Goal: Communication & Community: Answer question/provide support

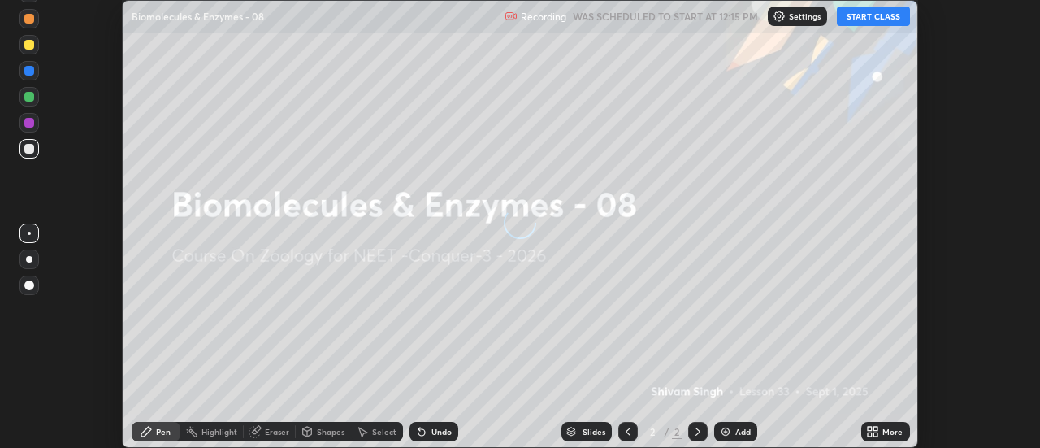
scroll to position [448, 1040]
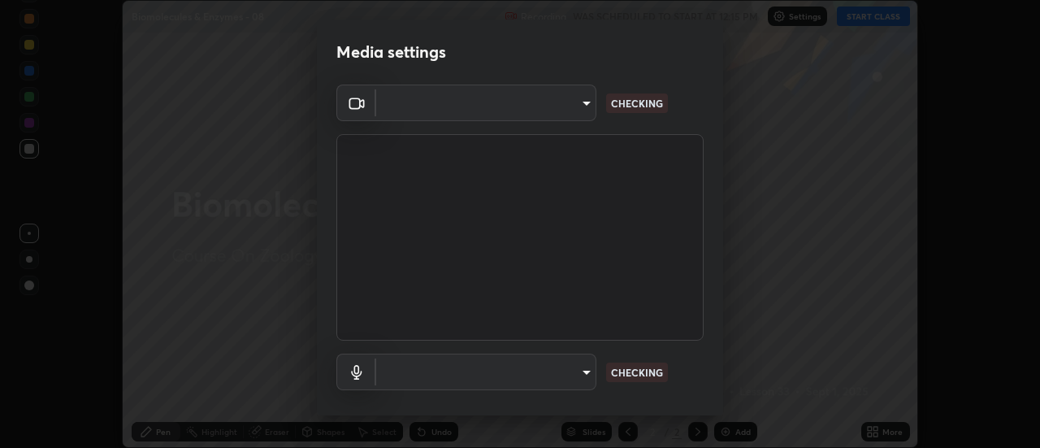
type input "abd1dd8f698bdb7170c938d45ed7c5a449073cf79ef4f8923fa8d1de0ad96843"
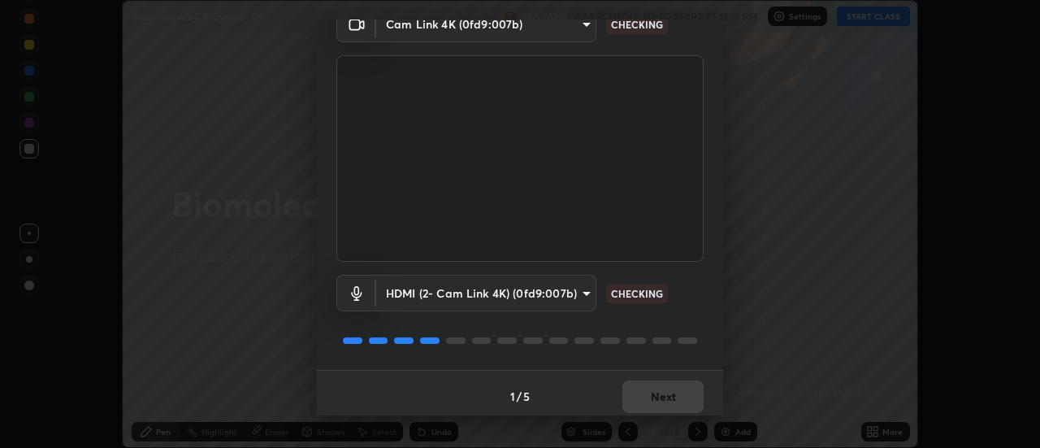
scroll to position [85, 0]
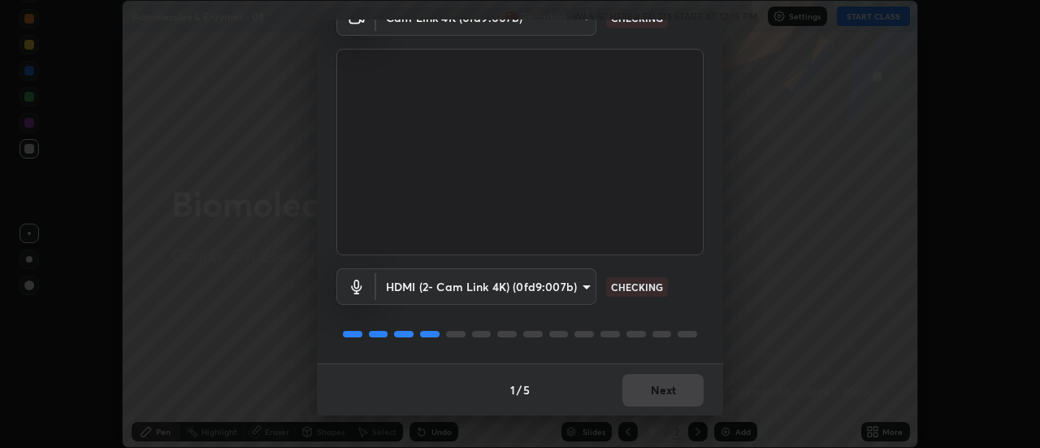
click at [558, 286] on body "Erase all Biomolecules & Enzymes - 08 Recording WAS SCHEDULED TO START AT 12:15…" at bounding box center [520, 224] width 1040 height 448
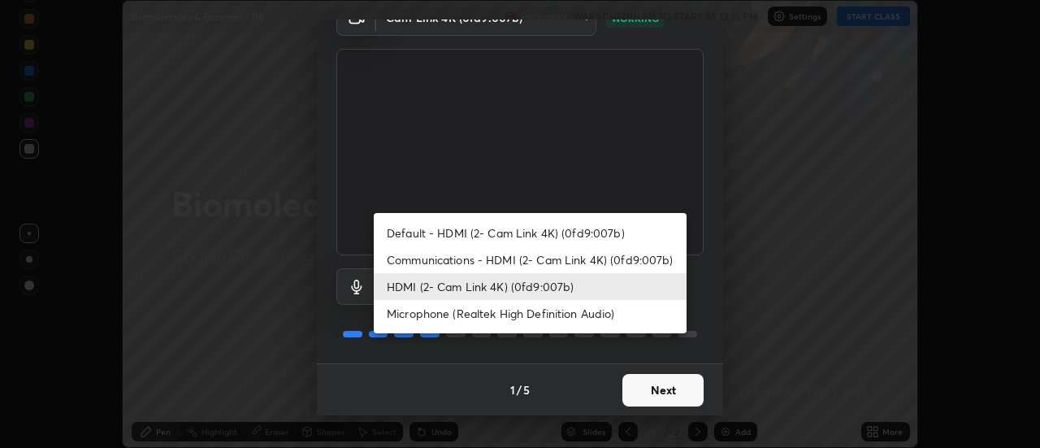
click at [462, 308] on li "Microphone (Realtek High Definition Audio)" at bounding box center [530, 313] width 313 height 27
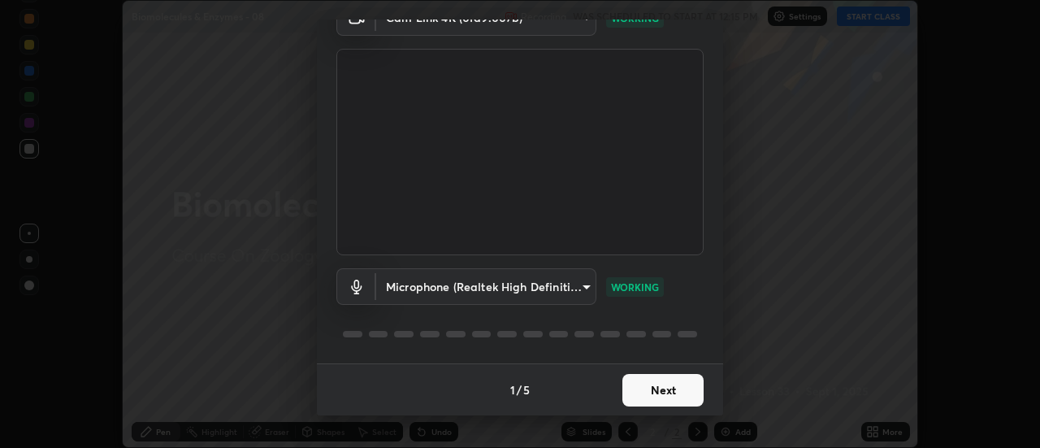
click at [525, 282] on body "Erase all Biomolecules & Enzymes - 08 Recording WAS SCHEDULED TO START AT 12:15…" at bounding box center [520, 224] width 1040 height 448
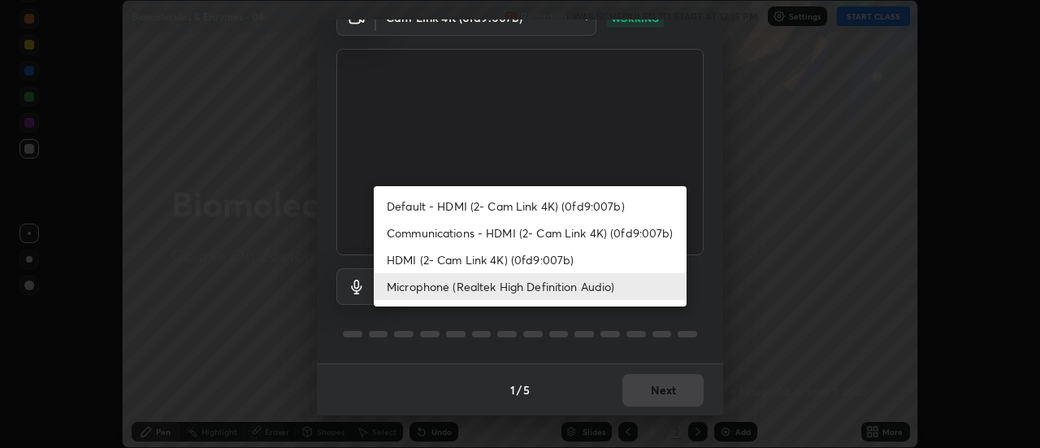
click at [484, 261] on li "HDMI (2- Cam Link 4K) (0fd9:007b)" at bounding box center [530, 259] width 313 height 27
type input "a8a5a171c24800b48f3f78118fe5f2b2d48ca2aa2d62c989cd4de23f99d06a7d"
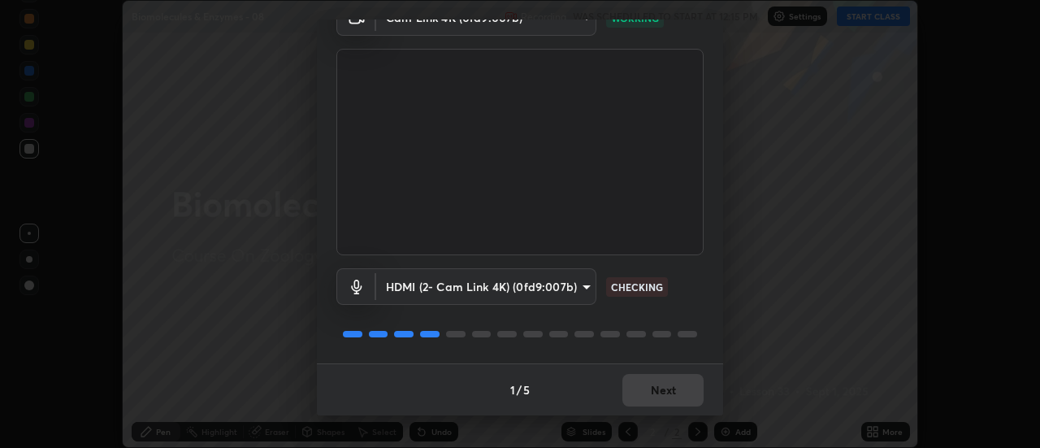
click at [553, 288] on body "Erase all Biomolecules & Enzymes - 08 Recording WAS SCHEDULED TO START AT 12:15…" at bounding box center [520, 224] width 1040 height 448
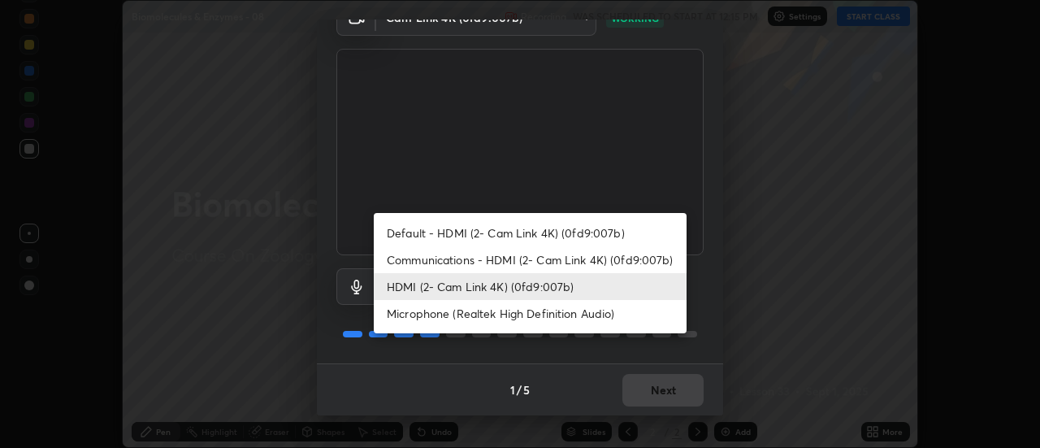
click at [521, 285] on li "HDMI (2- Cam Link 4K) (0fd9:007b)" at bounding box center [530, 286] width 313 height 27
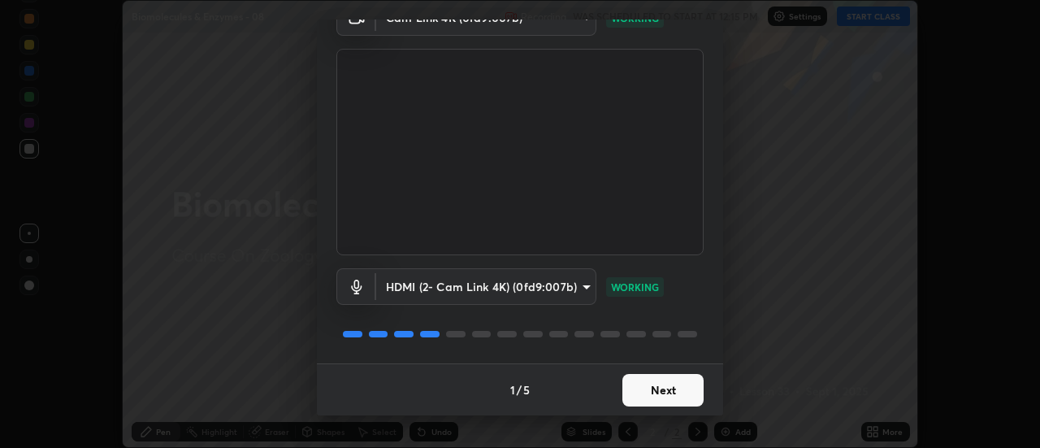
click at [643, 386] on button "Next" at bounding box center [663, 390] width 81 height 33
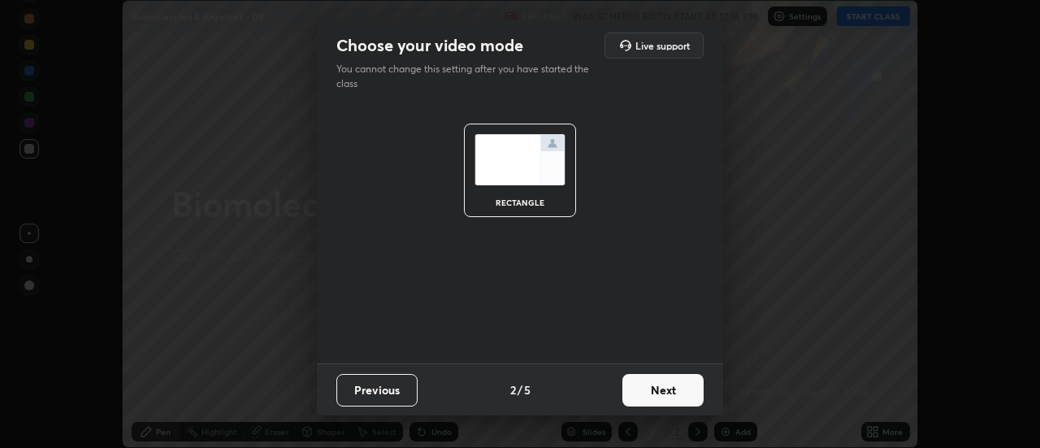
scroll to position [0, 0]
click at [651, 387] on button "Next" at bounding box center [663, 390] width 81 height 33
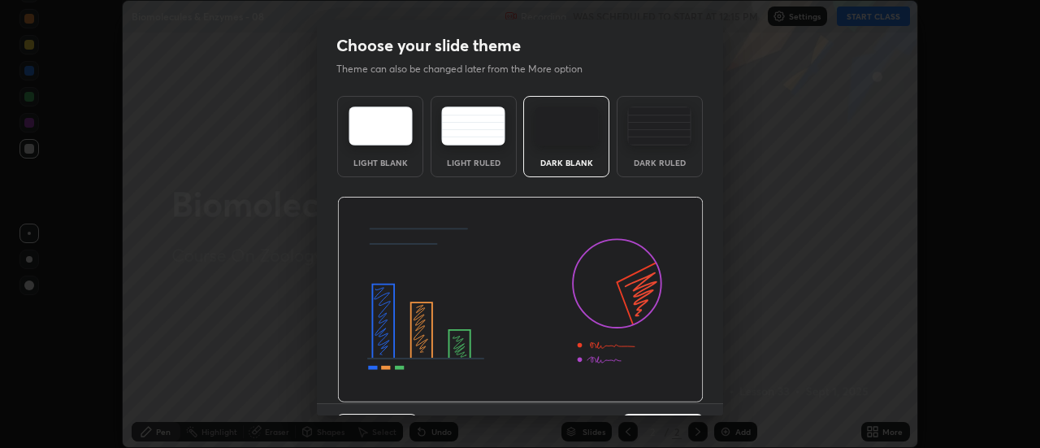
click at [661, 389] on img at bounding box center [520, 300] width 367 height 206
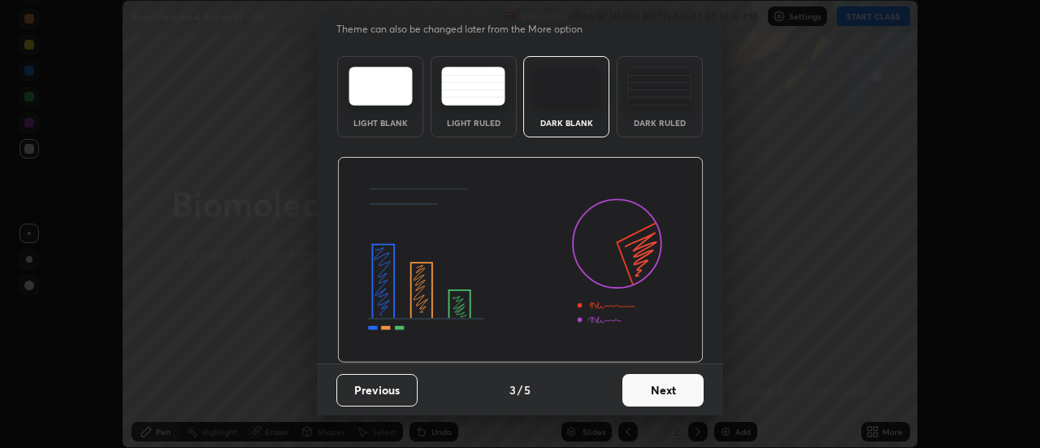
click at [661, 397] on button "Next" at bounding box center [663, 390] width 81 height 33
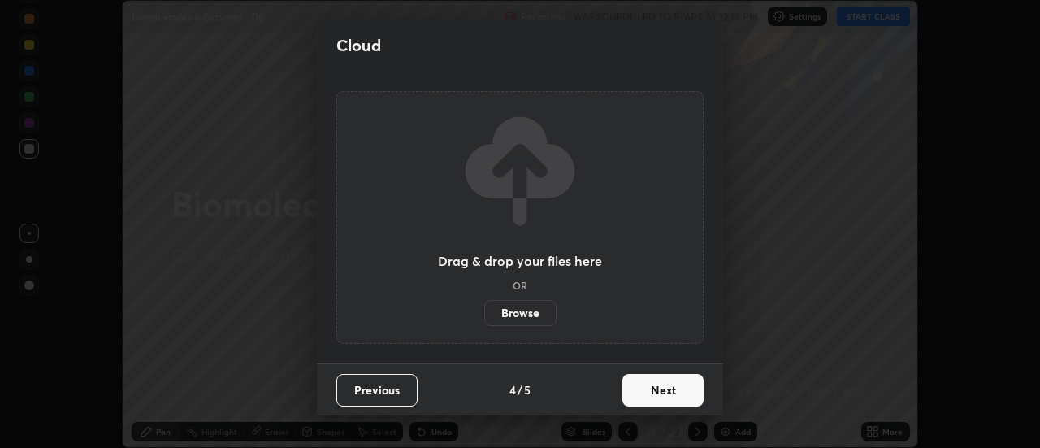
scroll to position [0, 0]
click at [674, 393] on button "Next" at bounding box center [663, 390] width 81 height 33
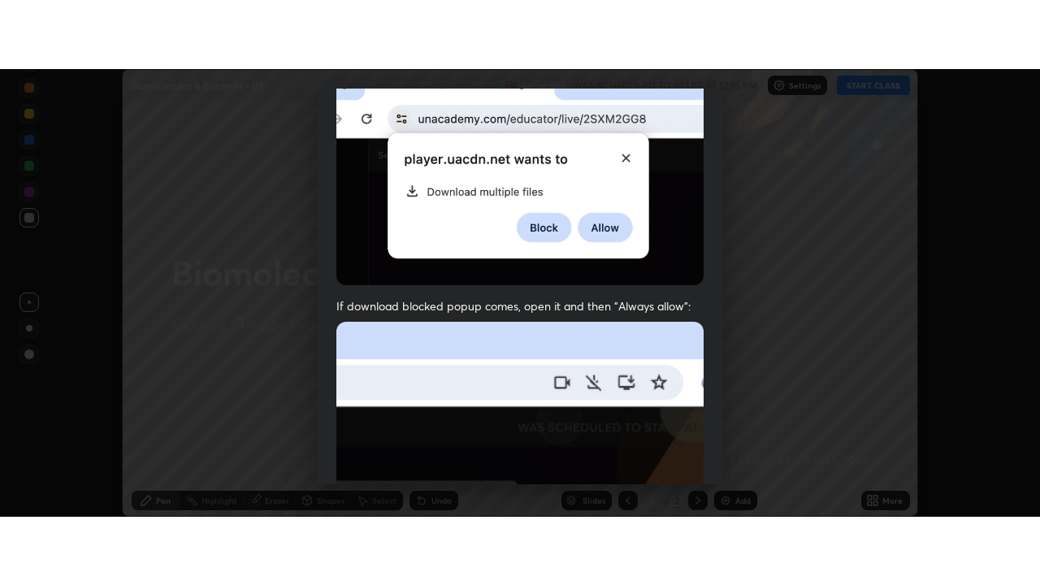
scroll to position [417, 0]
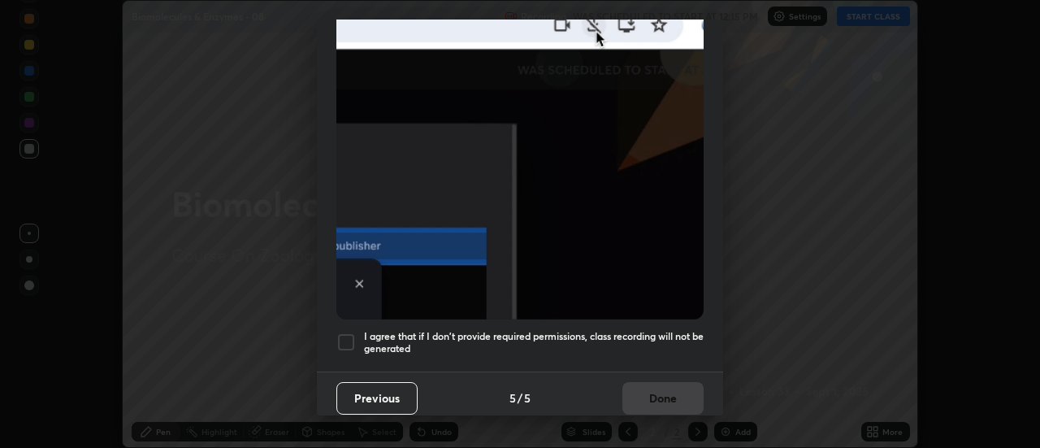
click at [345, 332] on div at bounding box center [347, 342] width 20 height 20
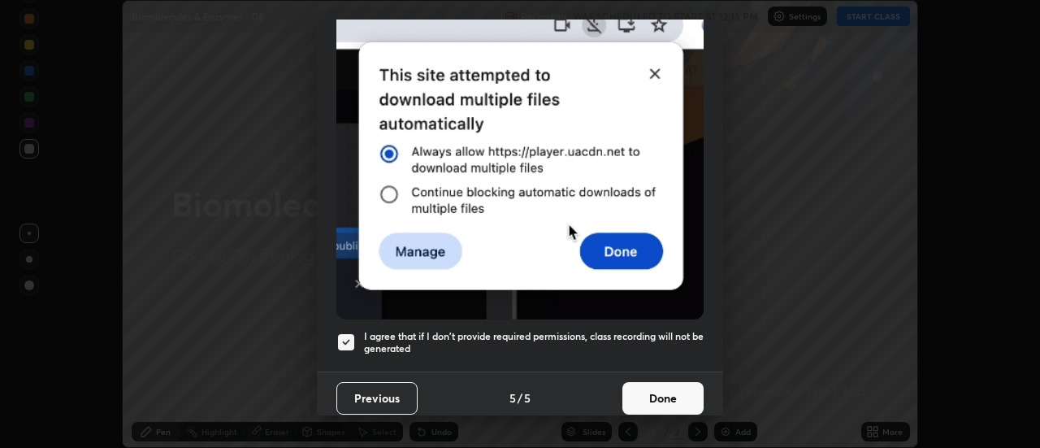
click at [649, 395] on button "Done" at bounding box center [663, 398] width 81 height 33
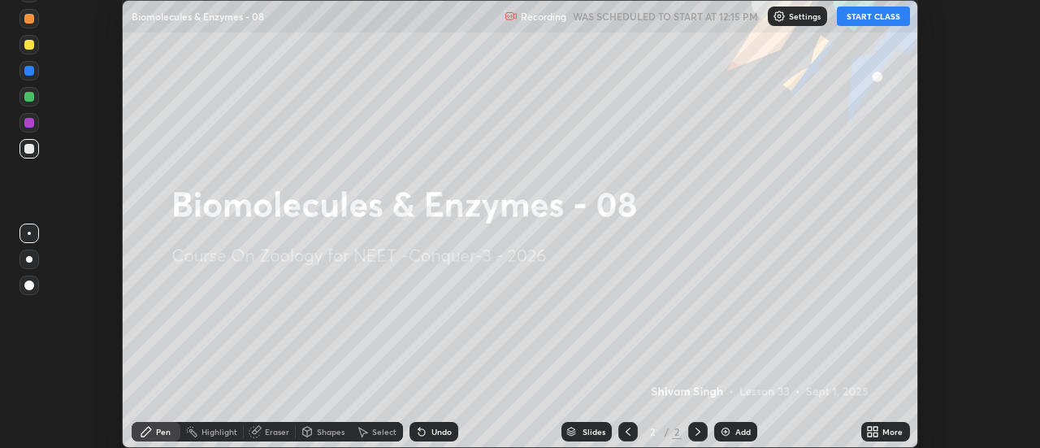
click at [879, 429] on icon at bounding box center [877, 429] width 4 height 4
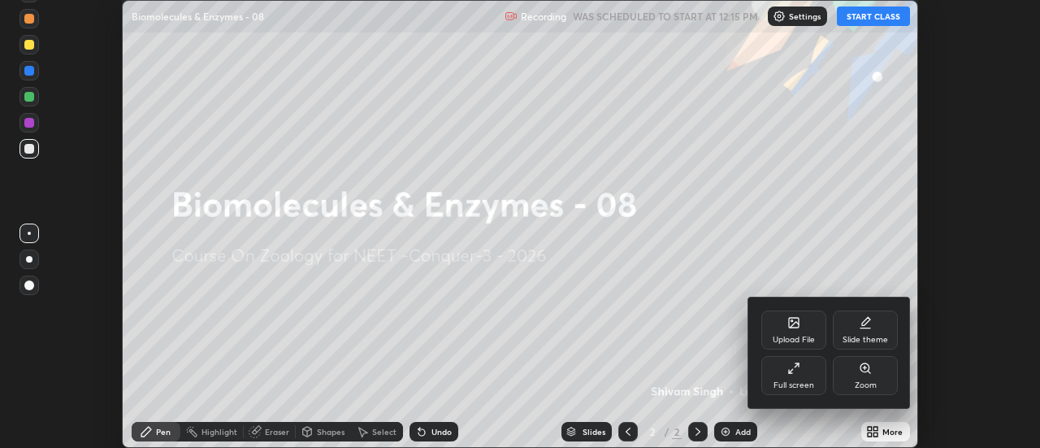
click at [790, 376] on div "Full screen" at bounding box center [794, 375] width 65 height 39
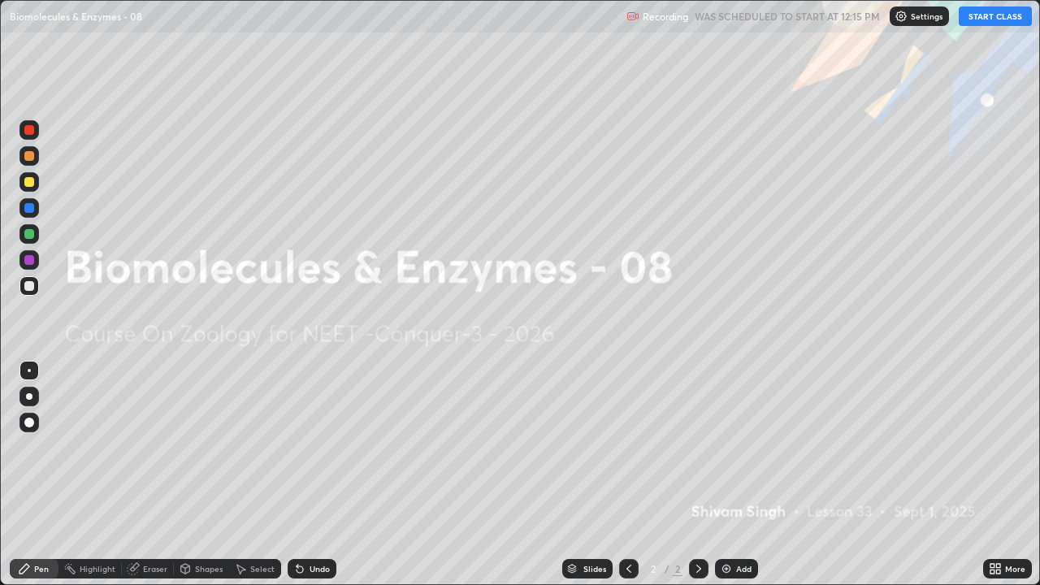
scroll to position [585, 1040]
click at [987, 11] on button "START CLASS" at bounding box center [995, 17] width 73 height 20
click at [726, 447] on img at bounding box center [726, 568] width 13 height 13
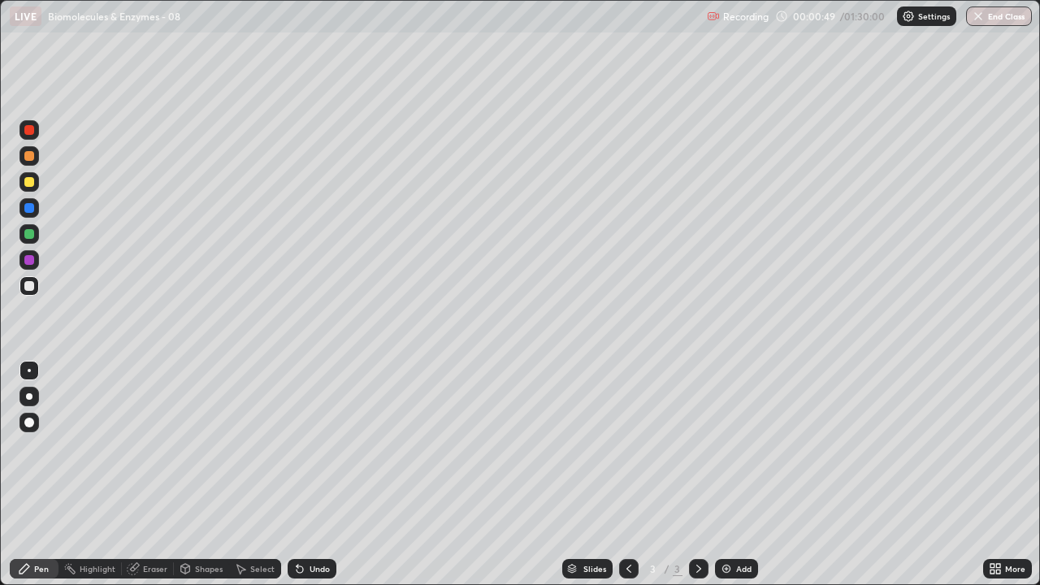
click at [29, 232] on div at bounding box center [29, 234] width 10 height 10
click at [28, 158] on div at bounding box center [29, 156] width 10 height 10
click at [31, 397] on div at bounding box center [29, 396] width 7 height 7
click at [32, 204] on div at bounding box center [29, 208] width 10 height 10
click at [33, 232] on div at bounding box center [29, 234] width 10 height 10
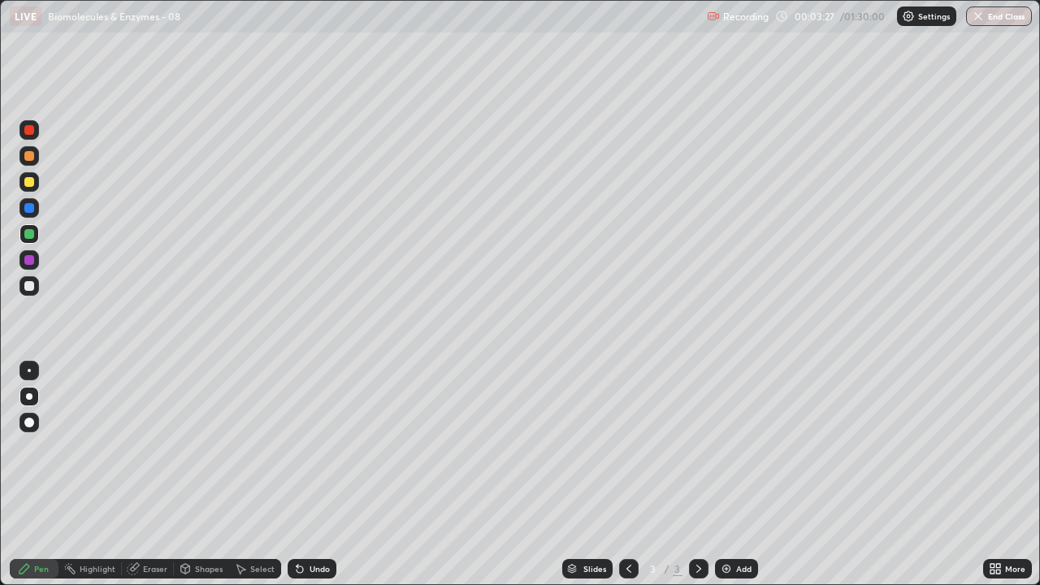
click at [30, 185] on div at bounding box center [29, 182] width 10 height 10
click at [34, 232] on div at bounding box center [30, 234] width 20 height 20
click at [319, 447] on div "Undo" at bounding box center [320, 569] width 20 height 8
click at [317, 447] on div "Undo" at bounding box center [320, 569] width 20 height 8
click at [28, 158] on div at bounding box center [29, 156] width 10 height 10
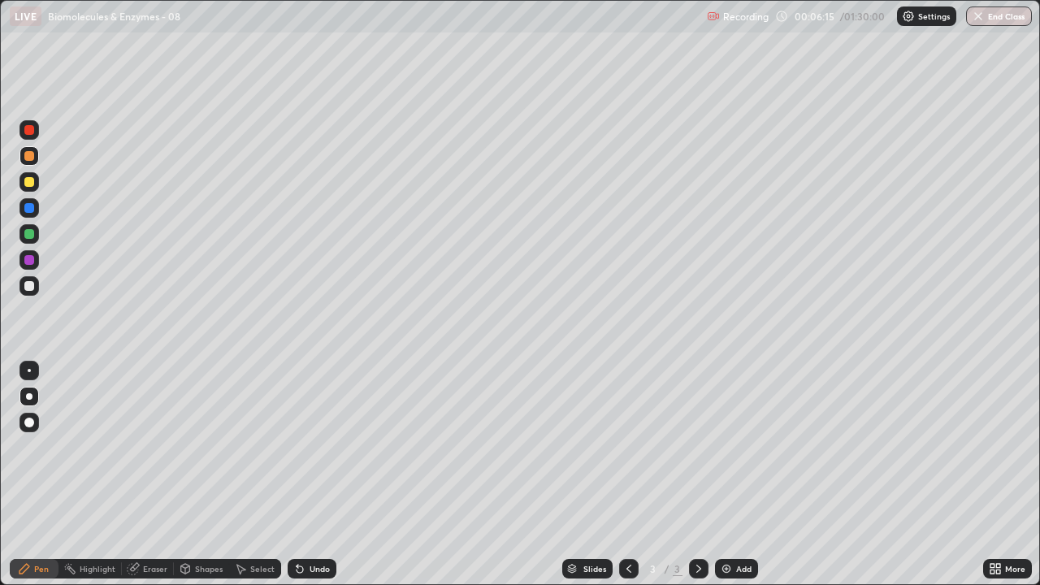
click at [28, 262] on div at bounding box center [29, 260] width 10 height 10
click at [27, 237] on div at bounding box center [29, 234] width 10 height 10
click at [305, 447] on div "Undo" at bounding box center [312, 569] width 49 height 20
click at [30, 284] on div at bounding box center [29, 286] width 10 height 10
click at [207, 447] on div "Shapes" at bounding box center [201, 569] width 55 height 20
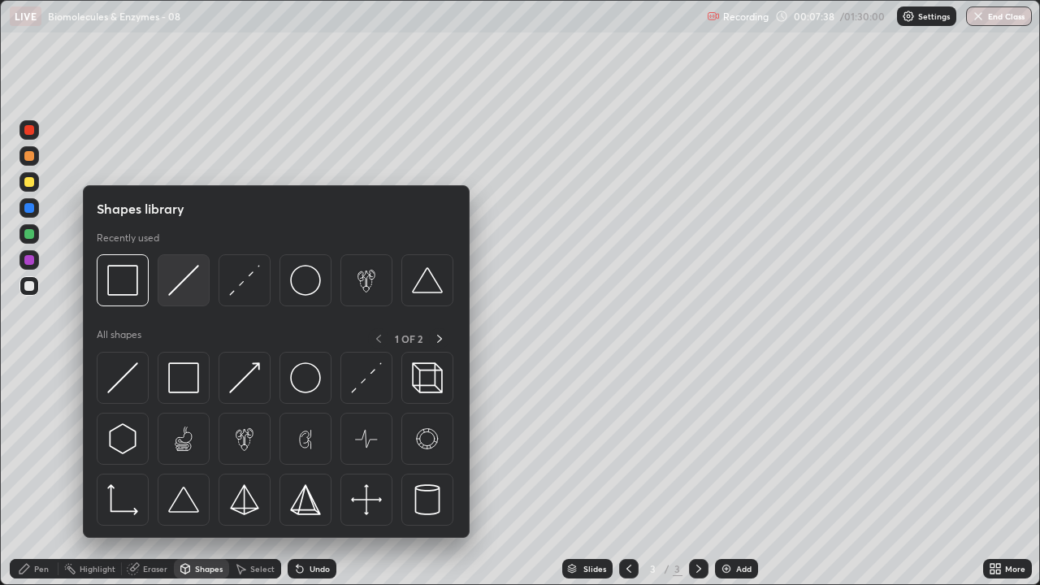
click at [180, 277] on img at bounding box center [183, 280] width 31 height 31
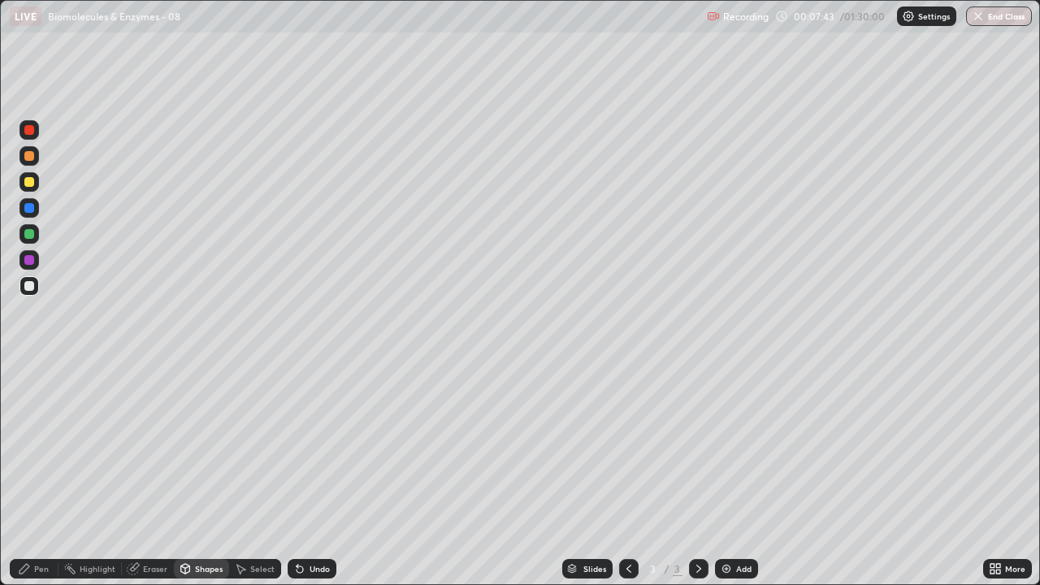
click at [29, 235] on div at bounding box center [29, 234] width 10 height 10
click at [44, 447] on div "Pen" at bounding box center [34, 569] width 49 height 20
click at [30, 159] on div at bounding box center [29, 156] width 10 height 10
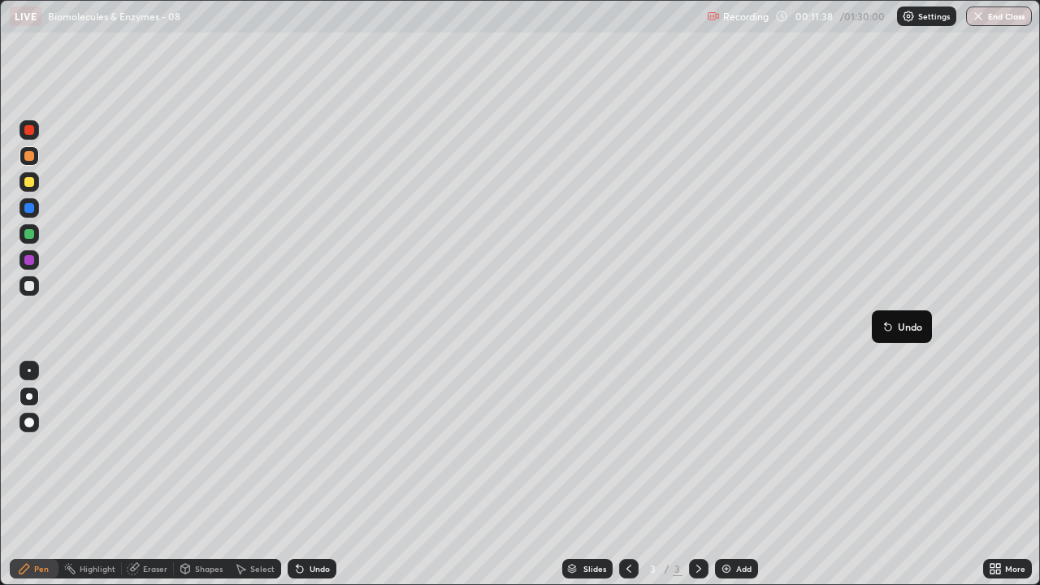
click at [727, 447] on img at bounding box center [726, 568] width 13 height 13
click at [29, 131] on div at bounding box center [29, 130] width 10 height 10
click at [30, 154] on div at bounding box center [29, 156] width 10 height 10
click at [27, 206] on div at bounding box center [29, 208] width 10 height 10
click at [200, 447] on div "Shapes" at bounding box center [201, 569] width 55 height 20
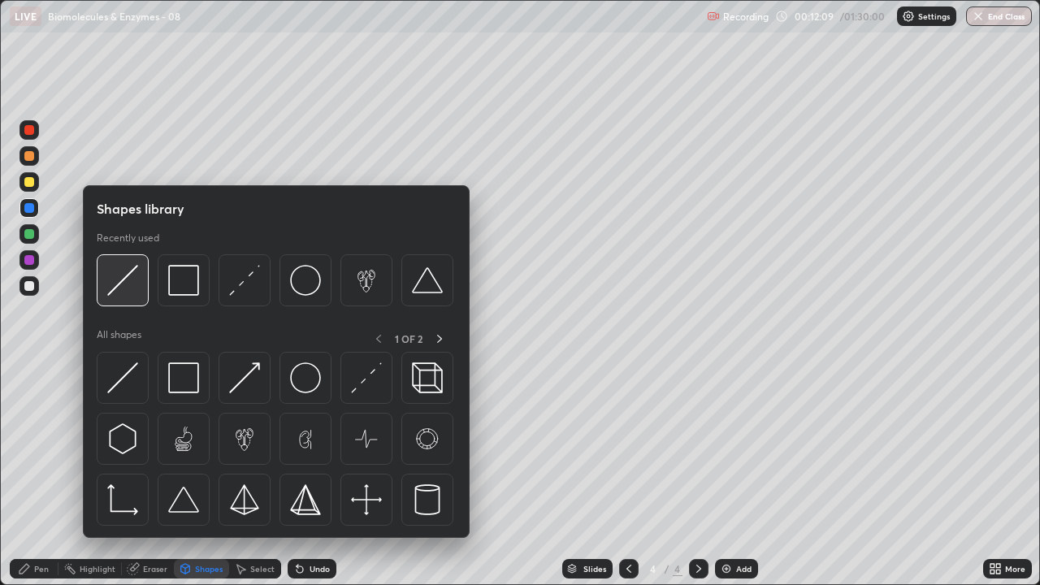
click at [126, 287] on img at bounding box center [122, 280] width 31 height 31
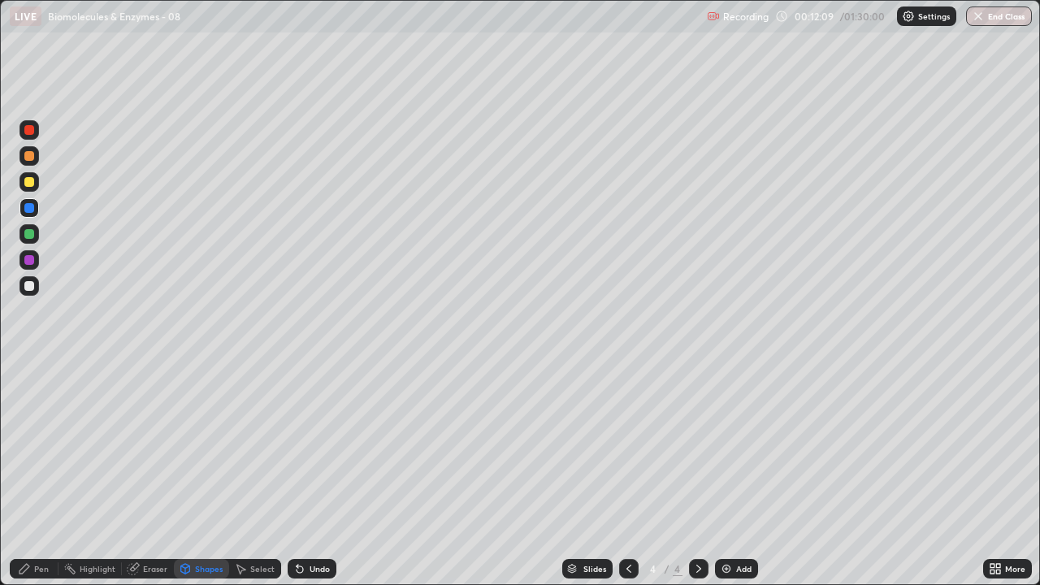
click at [27, 232] on div at bounding box center [29, 234] width 10 height 10
click at [29, 286] on div at bounding box center [29, 286] width 10 height 10
click at [323, 447] on div "Undo" at bounding box center [320, 569] width 20 height 8
click at [38, 447] on div "Pen" at bounding box center [41, 569] width 15 height 8
click at [27, 158] on div at bounding box center [29, 156] width 10 height 10
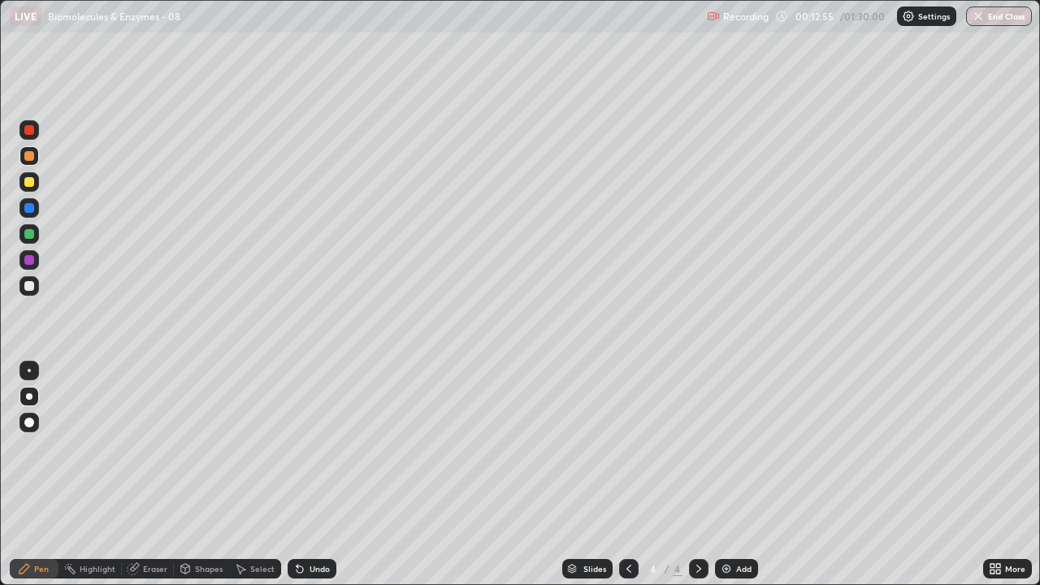
click at [261, 447] on div "Select" at bounding box center [255, 569] width 52 height 20
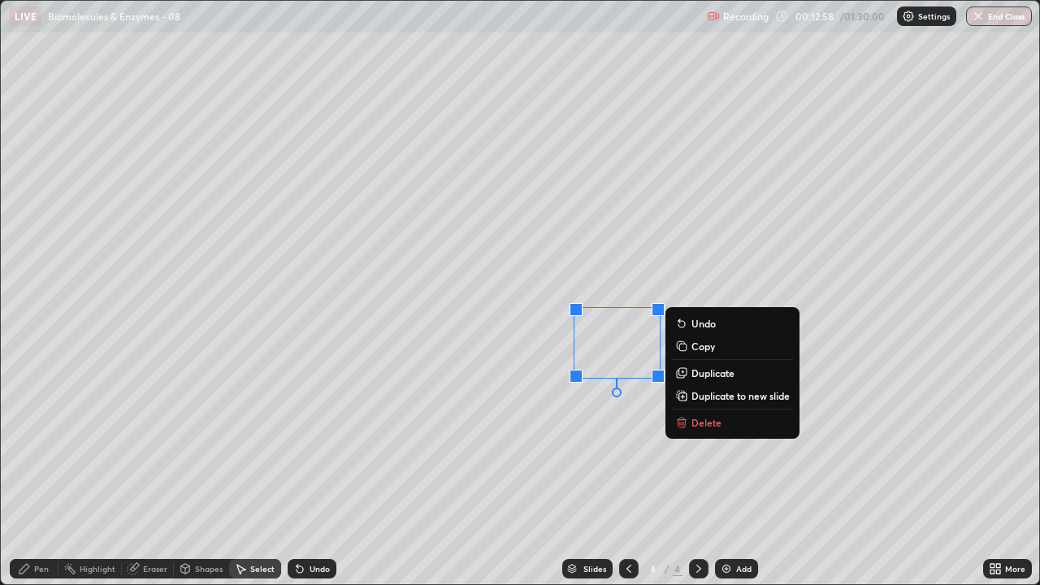
click at [500, 345] on div "0 ° Undo Copy Duplicate Duplicate to new slide Delete" at bounding box center [520, 293] width 1039 height 584
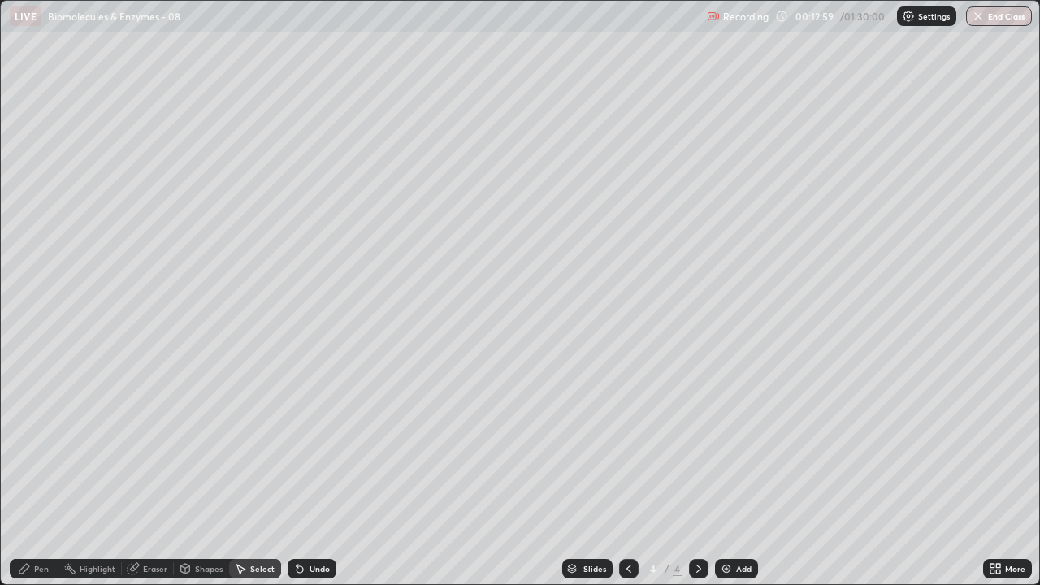
click at [45, 447] on div "Pen" at bounding box center [41, 569] width 15 height 8
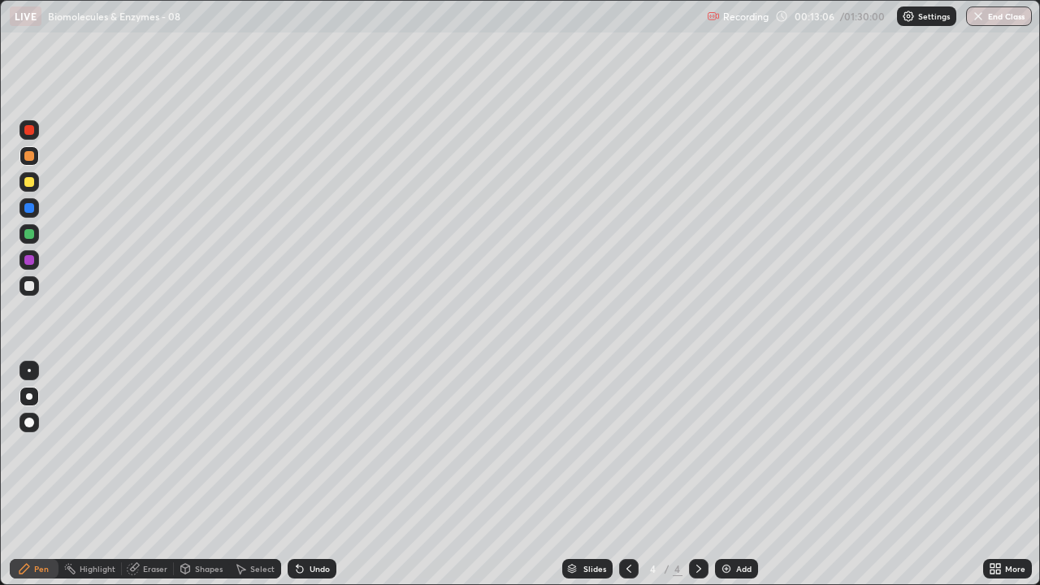
click at [28, 211] on div at bounding box center [29, 208] width 10 height 10
click at [311, 447] on div "Undo" at bounding box center [320, 569] width 20 height 8
click at [314, 447] on div "Undo" at bounding box center [312, 569] width 49 height 20
click at [313, 447] on div "Undo" at bounding box center [312, 569] width 49 height 20
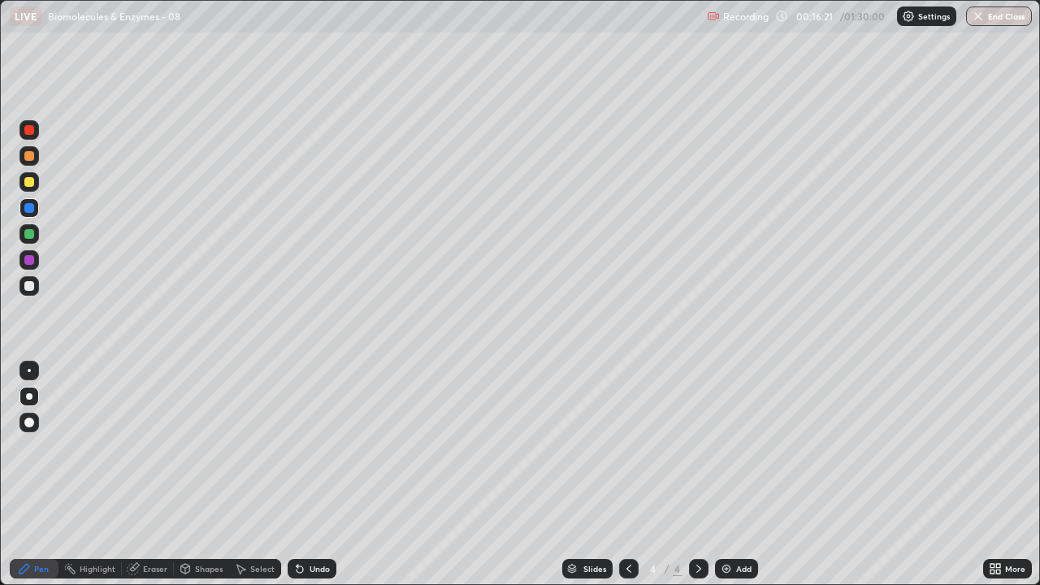
click at [32, 289] on div at bounding box center [29, 286] width 10 height 10
click at [311, 447] on div "Undo" at bounding box center [320, 569] width 20 height 8
click at [315, 447] on div "Undo" at bounding box center [320, 569] width 20 height 8
click at [25, 184] on div at bounding box center [29, 182] width 10 height 10
click at [724, 447] on img at bounding box center [726, 568] width 13 height 13
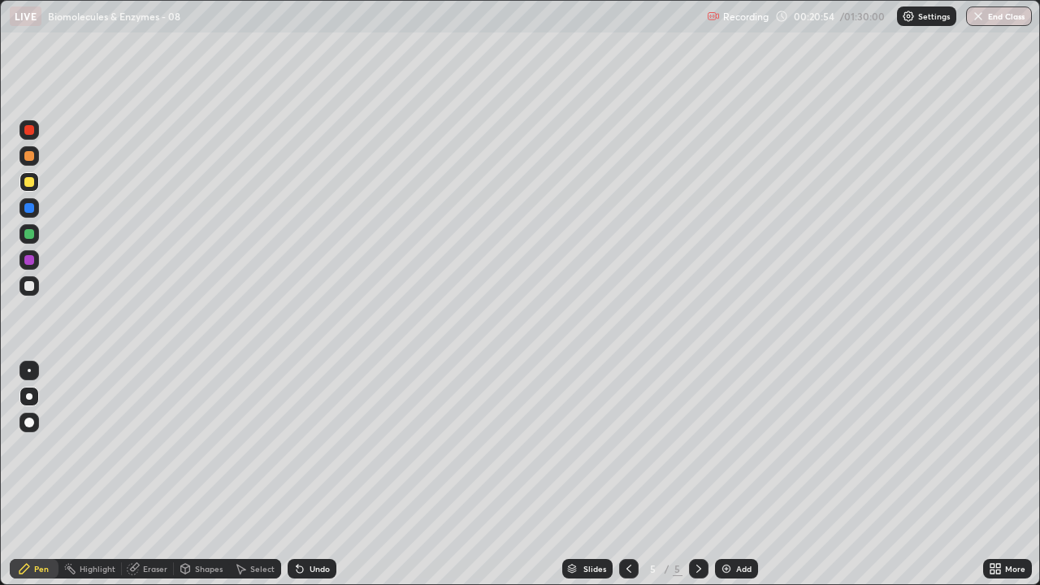
click at [28, 210] on div at bounding box center [29, 208] width 10 height 10
click at [29, 185] on div at bounding box center [29, 182] width 10 height 10
click at [316, 447] on div "Undo" at bounding box center [320, 569] width 20 height 8
click at [317, 447] on div "Undo" at bounding box center [320, 569] width 20 height 8
click at [724, 447] on div "Add" at bounding box center [736, 569] width 43 height 20
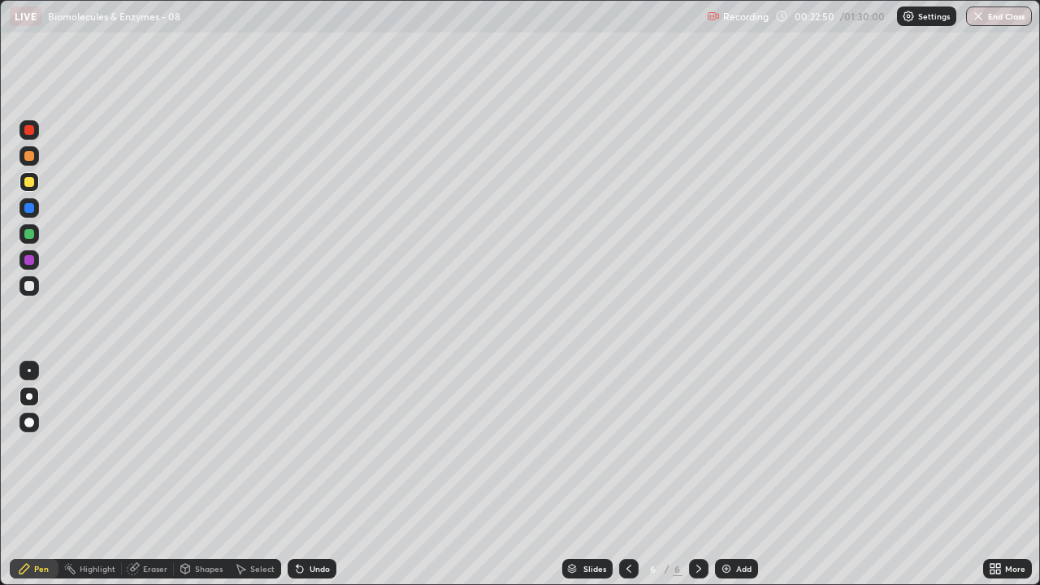
click at [29, 157] on div at bounding box center [29, 156] width 10 height 10
click at [28, 208] on div at bounding box center [29, 208] width 10 height 10
click at [26, 154] on div at bounding box center [29, 156] width 10 height 10
click at [28, 258] on div at bounding box center [29, 260] width 10 height 10
click at [25, 233] on div at bounding box center [29, 234] width 10 height 10
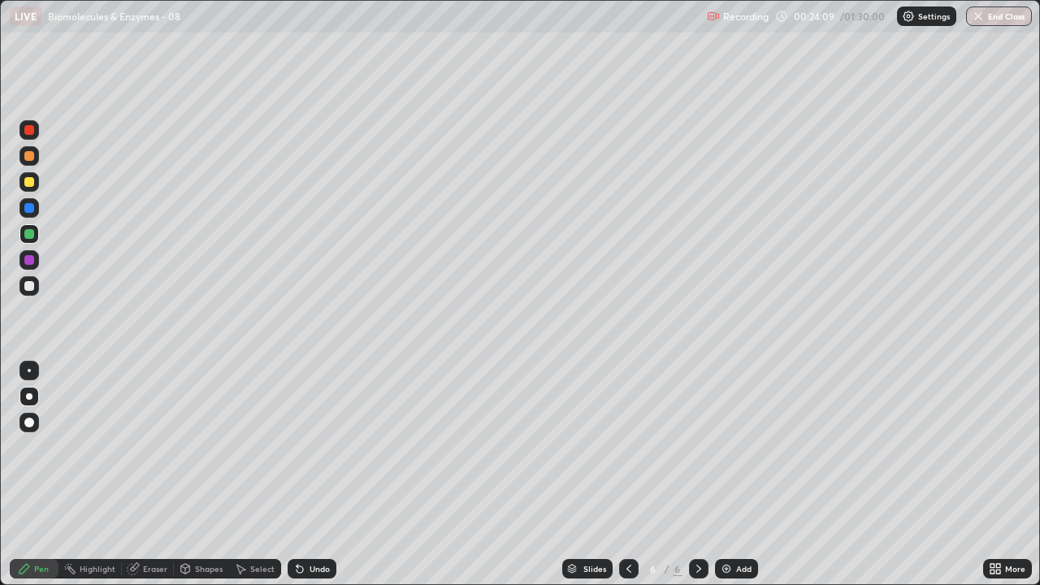
click at [27, 209] on div at bounding box center [29, 208] width 10 height 10
click at [28, 235] on div at bounding box center [29, 234] width 10 height 10
click at [24, 260] on div at bounding box center [29, 260] width 10 height 10
click at [320, 447] on div "Undo" at bounding box center [320, 569] width 20 height 8
click at [319, 447] on div "Undo" at bounding box center [320, 569] width 20 height 8
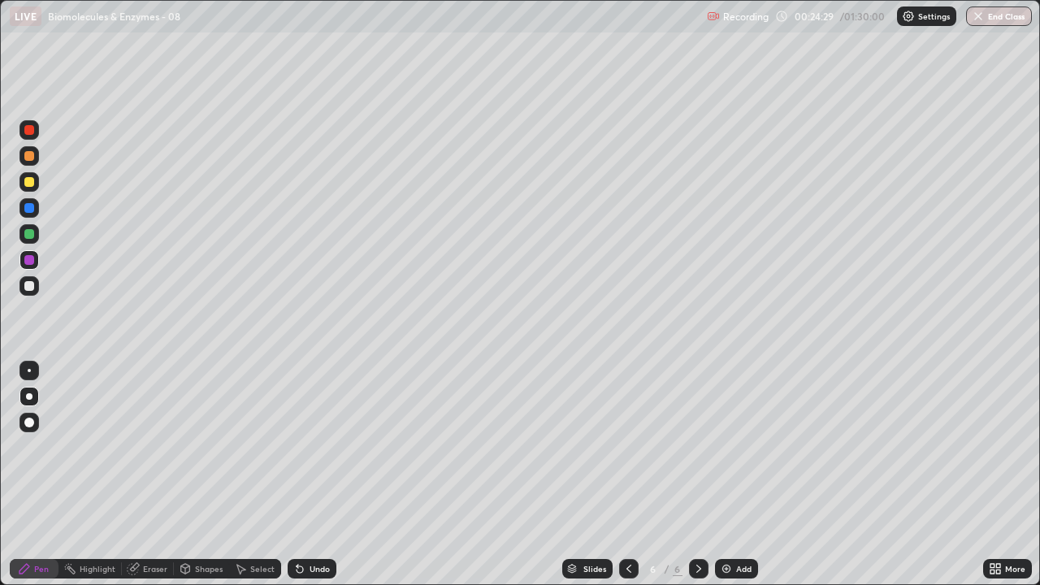
click at [313, 447] on div "Undo" at bounding box center [320, 569] width 20 height 8
click at [32, 285] on div at bounding box center [29, 286] width 10 height 10
click at [29, 205] on div at bounding box center [29, 208] width 10 height 10
click at [29, 182] on div at bounding box center [29, 182] width 10 height 10
click at [726, 447] on div "Add" at bounding box center [736, 569] width 43 height 20
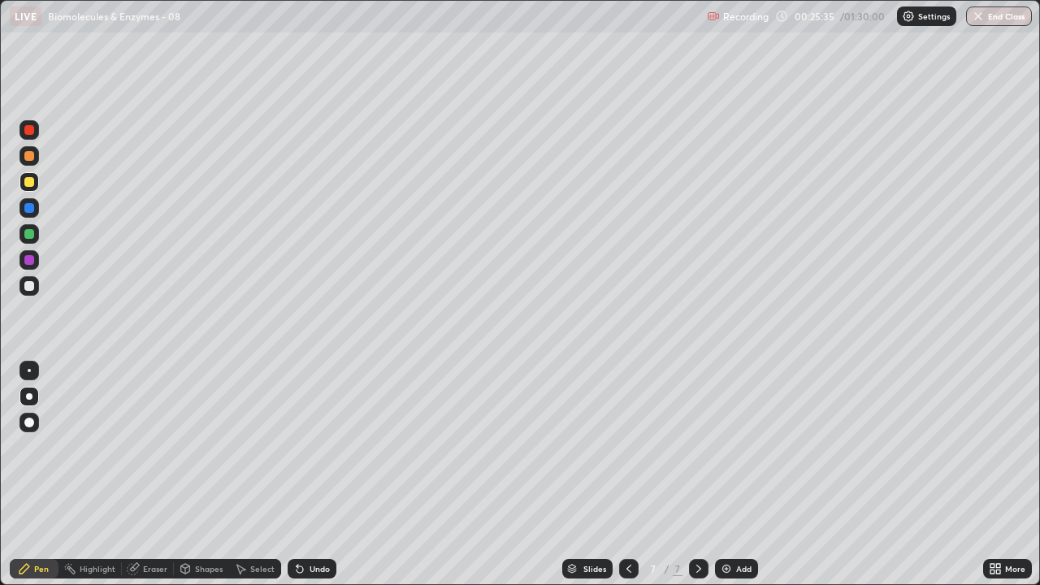
click at [30, 158] on div at bounding box center [29, 156] width 10 height 10
click at [30, 208] on div at bounding box center [29, 208] width 10 height 10
click at [28, 232] on div at bounding box center [29, 234] width 10 height 10
click at [28, 230] on div at bounding box center [29, 234] width 10 height 10
click at [32, 260] on div at bounding box center [29, 260] width 10 height 10
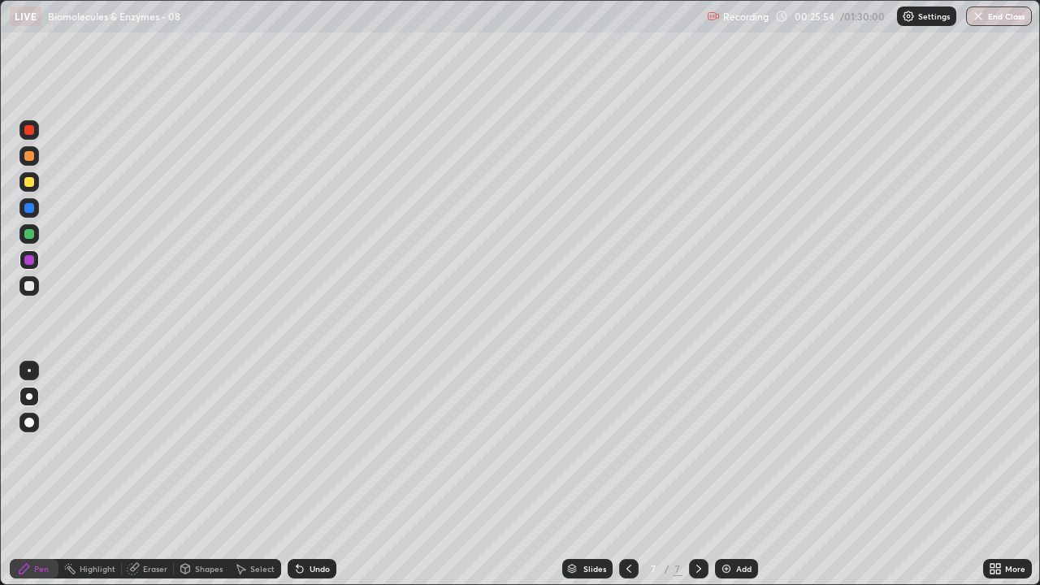
click at [28, 180] on div at bounding box center [29, 182] width 10 height 10
click at [31, 156] on div at bounding box center [29, 156] width 10 height 10
click at [28, 237] on div at bounding box center [29, 234] width 10 height 10
click at [30, 262] on div at bounding box center [29, 260] width 10 height 10
click at [29, 231] on div at bounding box center [29, 234] width 10 height 10
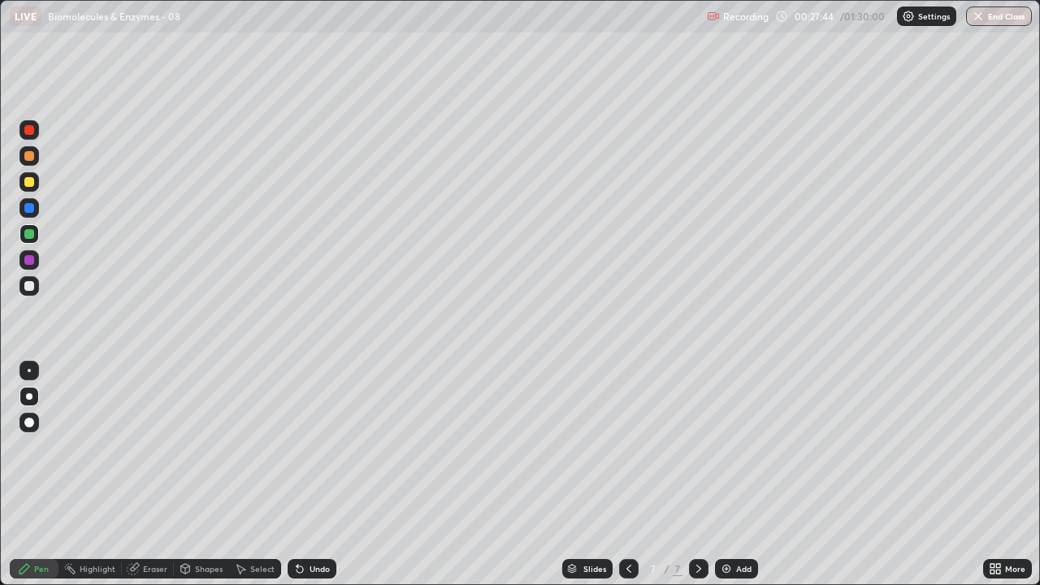
click at [626, 447] on icon at bounding box center [629, 568] width 13 height 13
click at [697, 447] on icon at bounding box center [699, 568] width 13 height 13
click at [627, 447] on icon at bounding box center [629, 569] width 5 height 8
click at [697, 447] on icon at bounding box center [699, 569] width 5 height 8
click at [727, 447] on img at bounding box center [726, 568] width 13 height 13
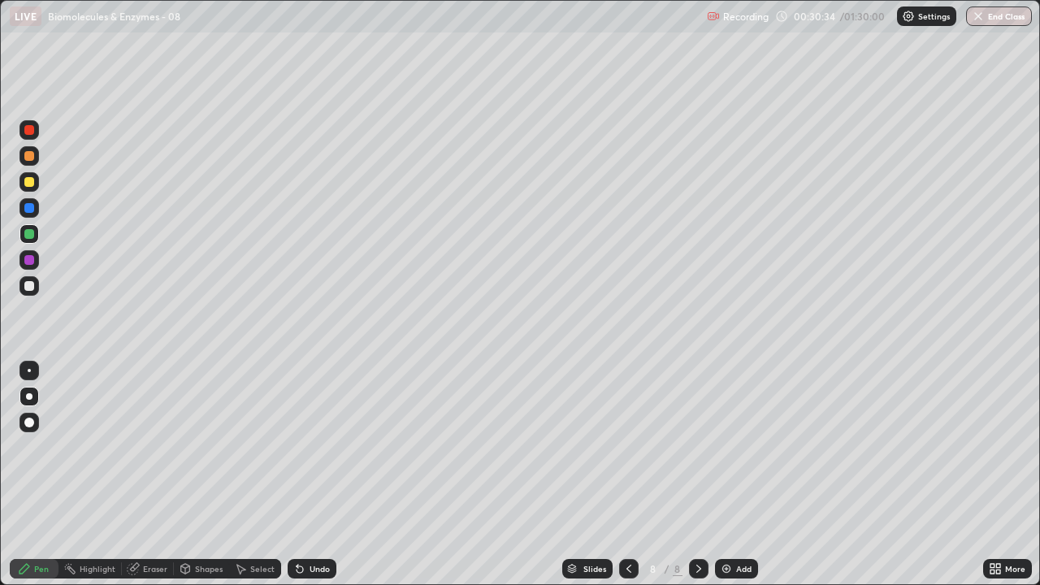
click at [627, 447] on icon at bounding box center [629, 569] width 5 height 8
click at [697, 447] on icon at bounding box center [699, 568] width 13 height 13
click at [28, 203] on div at bounding box center [29, 208] width 10 height 10
click at [32, 237] on div at bounding box center [29, 234] width 10 height 10
click at [28, 232] on div at bounding box center [29, 234] width 10 height 10
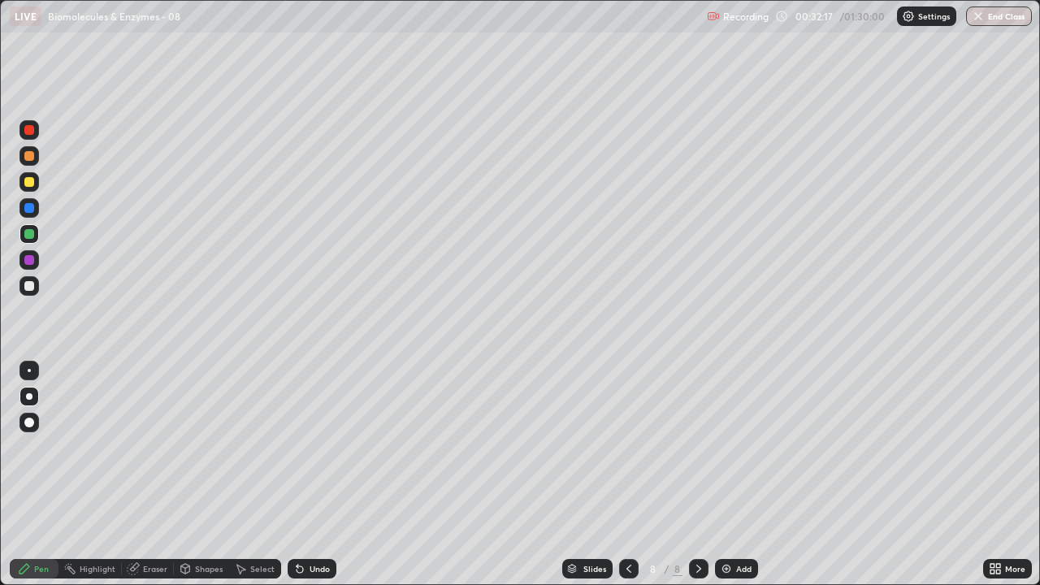
click at [28, 180] on div at bounding box center [29, 182] width 10 height 10
click at [310, 447] on div "Undo" at bounding box center [320, 569] width 20 height 8
click at [33, 208] on div at bounding box center [29, 208] width 10 height 10
click at [31, 285] on div at bounding box center [29, 286] width 10 height 10
click at [30, 258] on div at bounding box center [29, 260] width 10 height 10
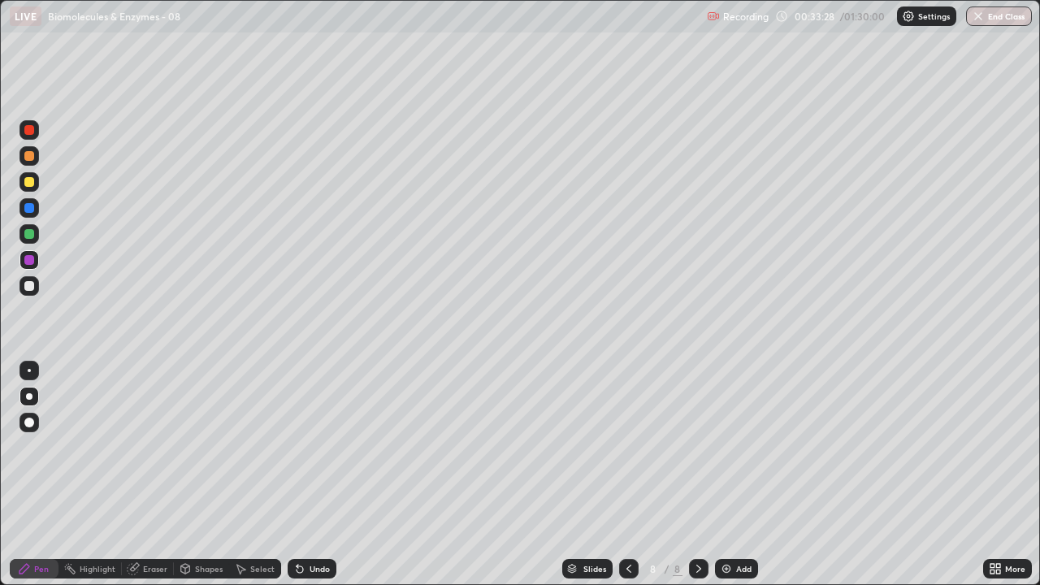
click at [32, 232] on div at bounding box center [29, 234] width 10 height 10
click at [30, 284] on div at bounding box center [29, 286] width 10 height 10
click at [319, 447] on div "Undo" at bounding box center [320, 569] width 20 height 8
click at [316, 447] on div "Undo" at bounding box center [320, 569] width 20 height 8
click at [319, 447] on div "Undo" at bounding box center [320, 569] width 20 height 8
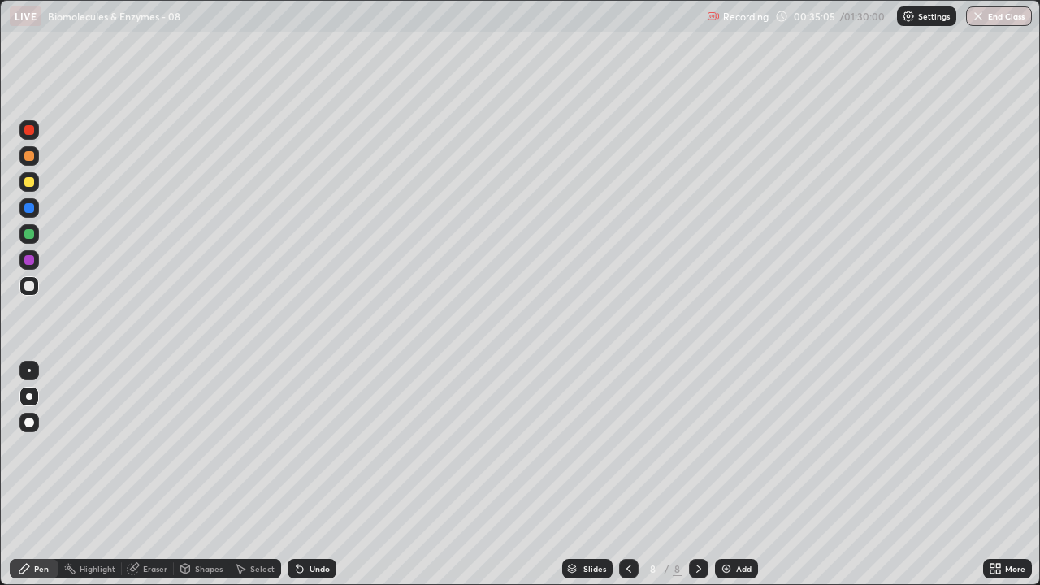
click at [319, 447] on div "Undo" at bounding box center [320, 569] width 20 height 8
click at [720, 447] on img at bounding box center [726, 568] width 13 height 13
click at [31, 184] on div at bounding box center [29, 182] width 10 height 10
click at [627, 447] on icon at bounding box center [629, 569] width 5 height 8
click at [698, 447] on icon at bounding box center [699, 568] width 13 height 13
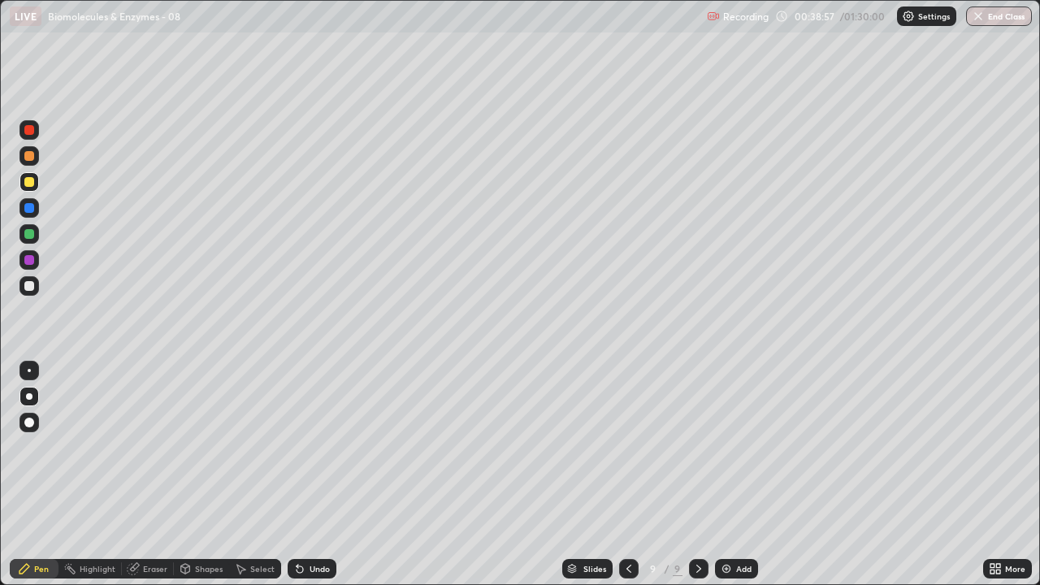
click at [28, 154] on div at bounding box center [29, 156] width 10 height 10
click at [29, 207] on div at bounding box center [29, 208] width 10 height 10
click at [28, 185] on div at bounding box center [29, 182] width 10 height 10
click at [30, 260] on div at bounding box center [29, 260] width 10 height 10
click at [30, 236] on div at bounding box center [29, 234] width 10 height 10
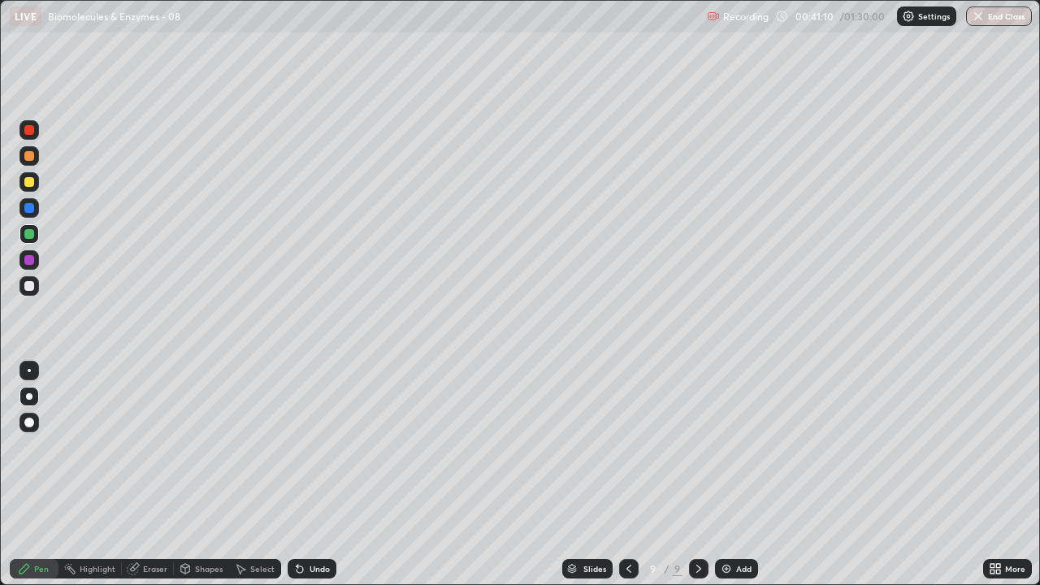
click at [717, 447] on div "Add" at bounding box center [736, 569] width 43 height 20
click at [29, 154] on div at bounding box center [29, 156] width 10 height 10
click at [30, 183] on div at bounding box center [29, 182] width 10 height 10
click at [31, 210] on div at bounding box center [29, 208] width 10 height 10
click at [28, 232] on div at bounding box center [29, 234] width 10 height 10
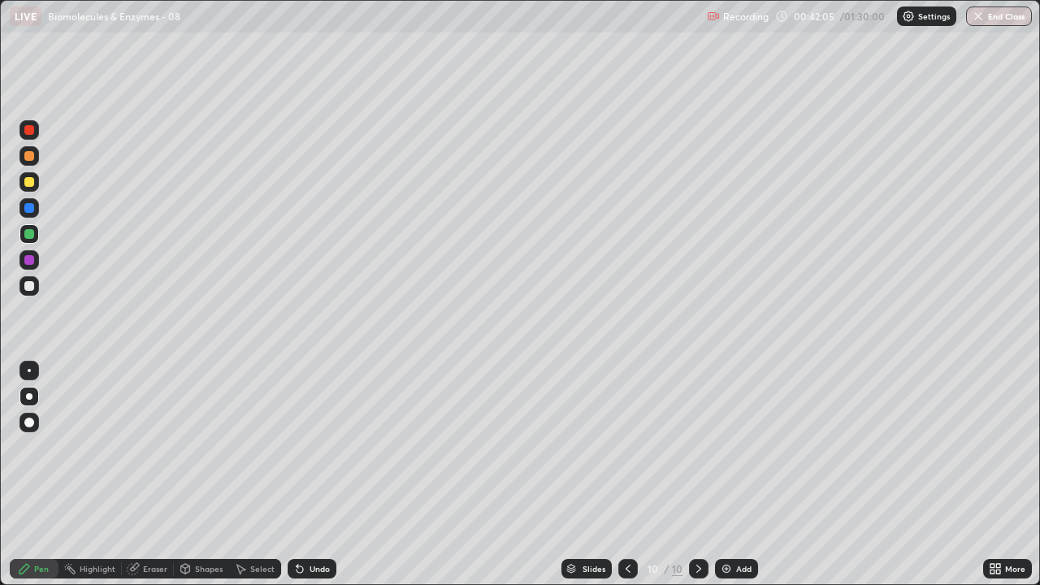
click at [31, 258] on div at bounding box center [29, 260] width 10 height 10
click at [30, 286] on div at bounding box center [29, 286] width 10 height 10
click at [29, 231] on div at bounding box center [29, 234] width 10 height 10
click at [720, 447] on img at bounding box center [726, 568] width 13 height 13
click at [31, 126] on div at bounding box center [29, 130] width 10 height 10
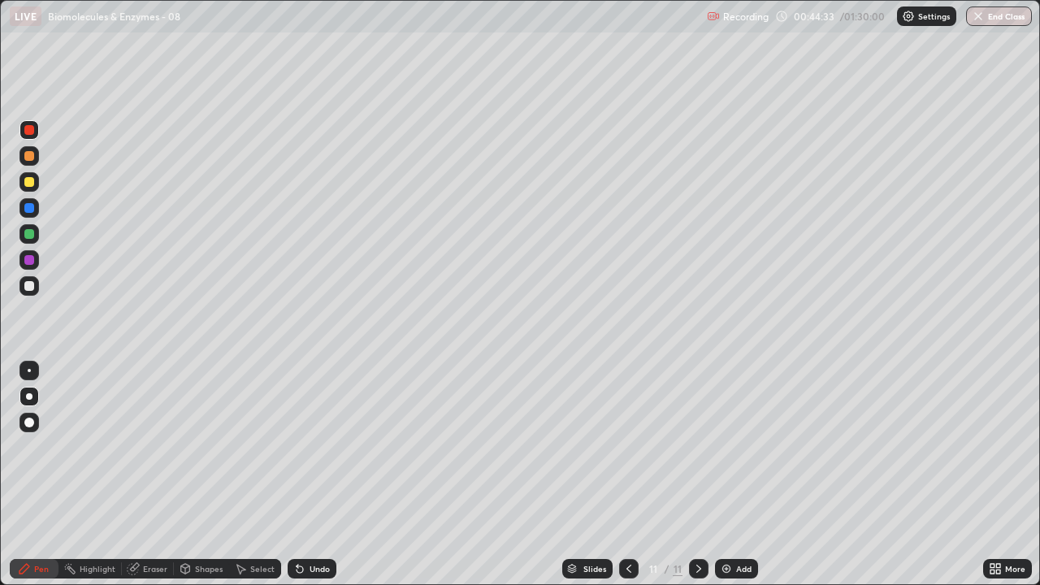
click at [30, 233] on div at bounding box center [29, 234] width 10 height 10
click at [202, 447] on div "Shapes" at bounding box center [209, 569] width 28 height 8
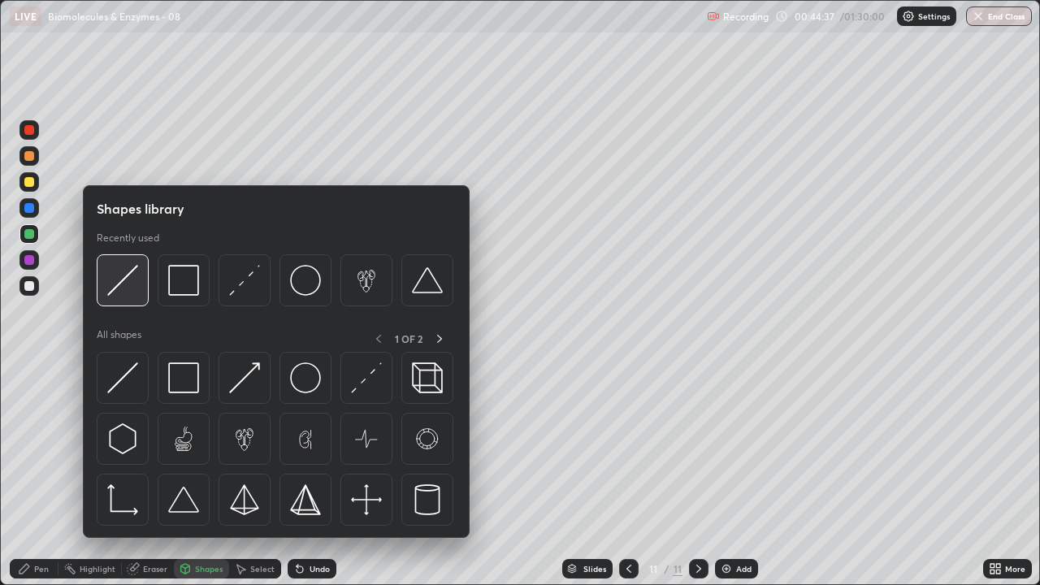
click at [127, 288] on img at bounding box center [122, 280] width 31 height 31
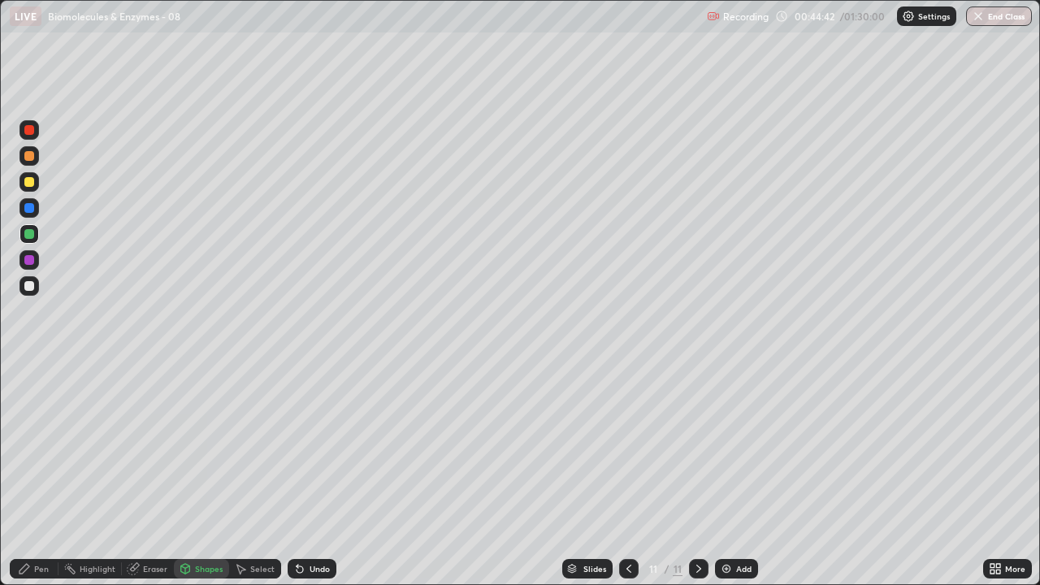
click at [44, 447] on div "Pen" at bounding box center [41, 569] width 15 height 8
click at [29, 371] on div at bounding box center [29, 370] width 3 height 3
click at [24, 290] on div at bounding box center [30, 286] width 20 height 20
click at [314, 447] on div "Undo" at bounding box center [320, 569] width 20 height 8
click at [32, 260] on div at bounding box center [29, 260] width 10 height 10
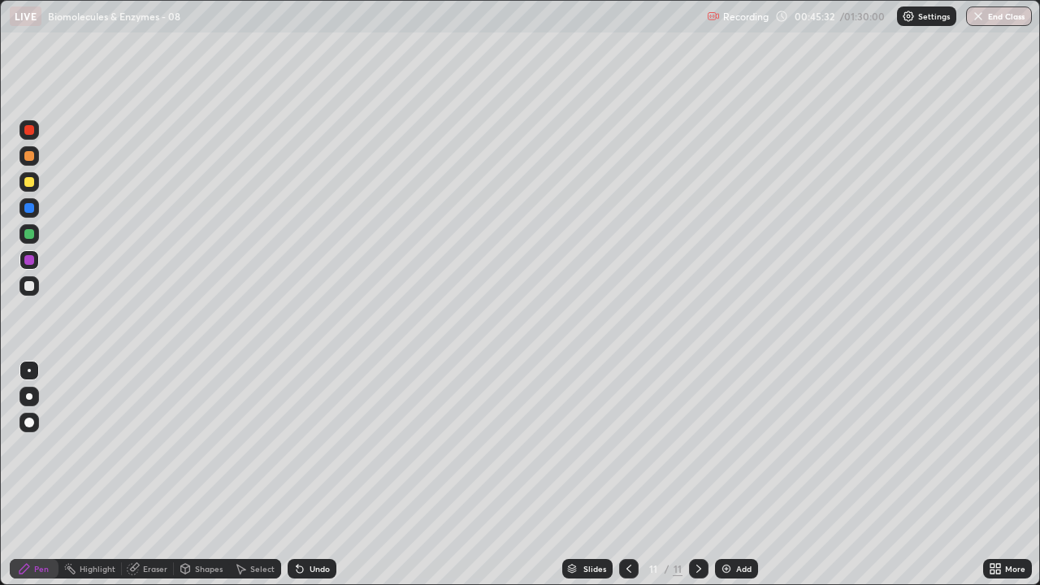
click at [28, 158] on div at bounding box center [29, 156] width 10 height 10
click at [30, 182] on div at bounding box center [29, 182] width 10 height 10
click at [28, 398] on div at bounding box center [29, 396] width 7 height 7
click at [29, 371] on div at bounding box center [29, 370] width 3 height 3
click at [29, 284] on div at bounding box center [29, 286] width 10 height 10
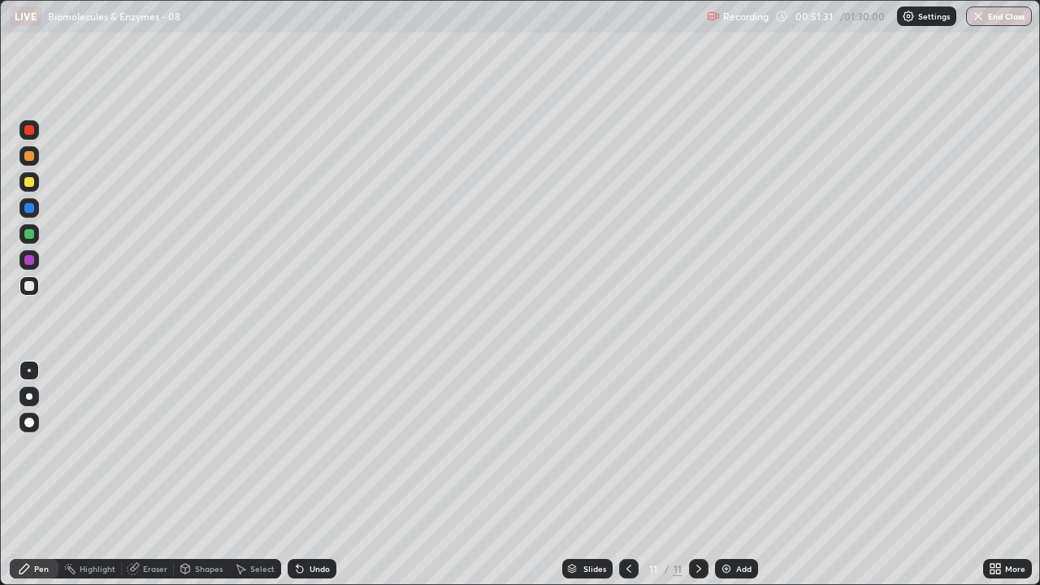
click at [32, 289] on div at bounding box center [29, 286] width 10 height 10
click at [27, 181] on div at bounding box center [29, 182] width 10 height 10
click at [726, 447] on img at bounding box center [726, 568] width 13 height 13
click at [25, 183] on div at bounding box center [29, 182] width 10 height 10
click at [28, 183] on div at bounding box center [29, 182] width 10 height 10
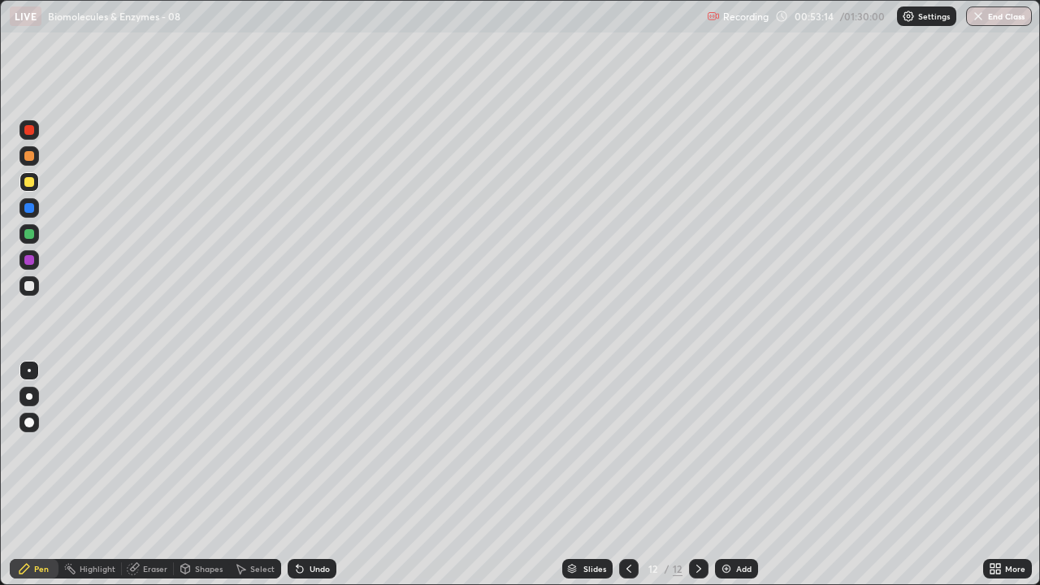
click at [29, 397] on div at bounding box center [29, 396] width 7 height 7
click at [310, 447] on div "Undo" at bounding box center [320, 569] width 20 height 8
click at [28, 207] on div at bounding box center [29, 208] width 10 height 10
click at [24, 185] on div at bounding box center [29, 182] width 10 height 10
click at [316, 447] on div "Undo" at bounding box center [312, 569] width 49 height 20
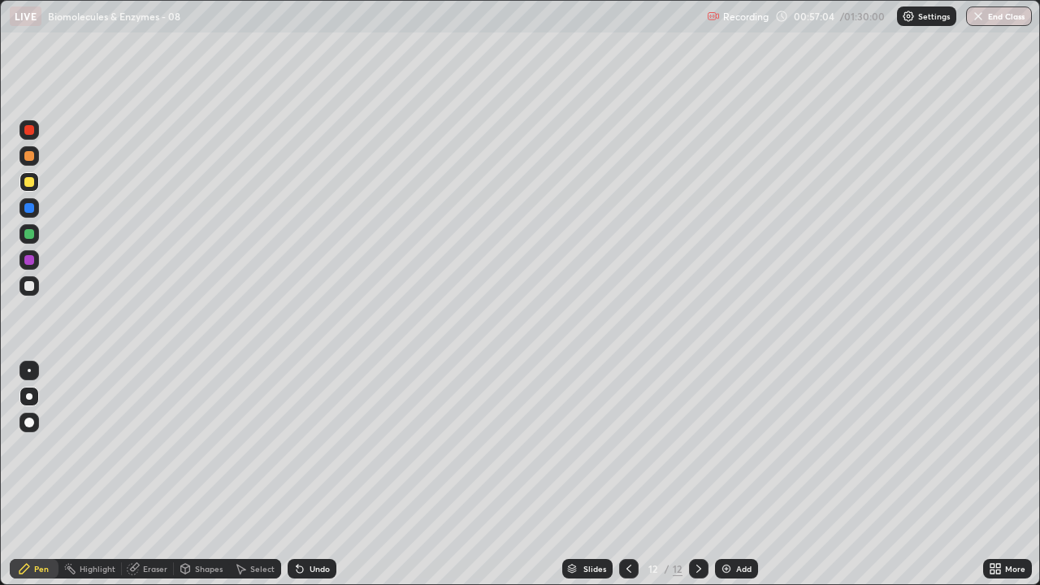
click at [324, 447] on div "Undo" at bounding box center [320, 569] width 20 height 8
click at [313, 447] on div "Undo" at bounding box center [320, 569] width 20 height 8
click at [30, 236] on div at bounding box center [29, 234] width 10 height 10
click at [629, 447] on icon at bounding box center [629, 568] width 13 height 13
click at [627, 447] on icon at bounding box center [629, 568] width 13 height 13
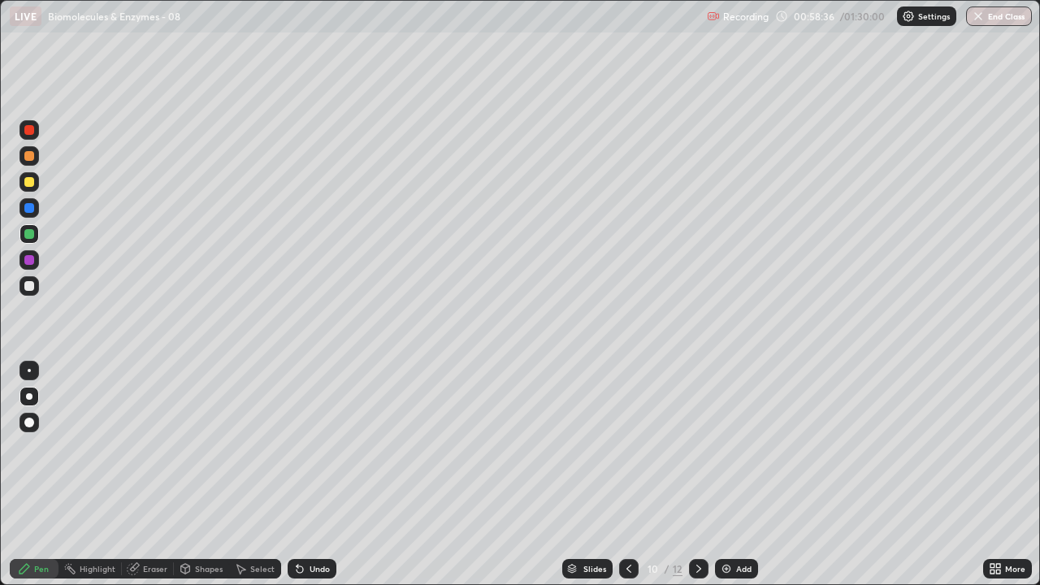
click at [627, 447] on icon at bounding box center [629, 568] width 13 height 13
click at [697, 447] on icon at bounding box center [699, 568] width 13 height 13
click at [699, 447] on icon at bounding box center [699, 568] width 13 height 13
click at [697, 447] on icon at bounding box center [699, 569] width 5 height 8
click at [725, 447] on img at bounding box center [726, 568] width 13 height 13
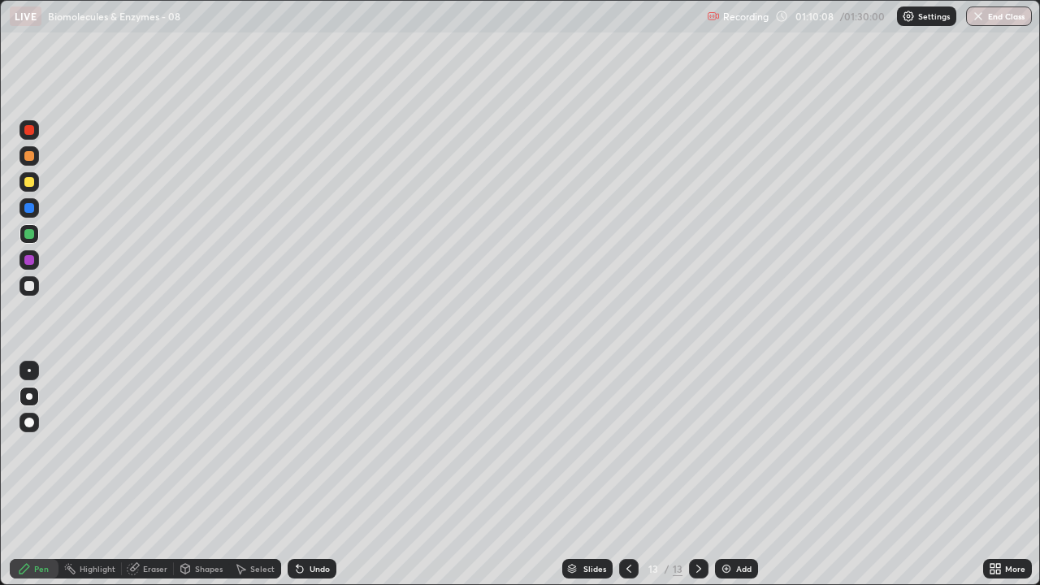
click at [30, 133] on div at bounding box center [29, 130] width 10 height 10
click at [31, 206] on div at bounding box center [29, 208] width 10 height 10
click at [30, 234] on div at bounding box center [29, 234] width 10 height 10
click at [29, 234] on div at bounding box center [29, 234] width 10 height 10
click at [32, 285] on div at bounding box center [29, 286] width 10 height 10
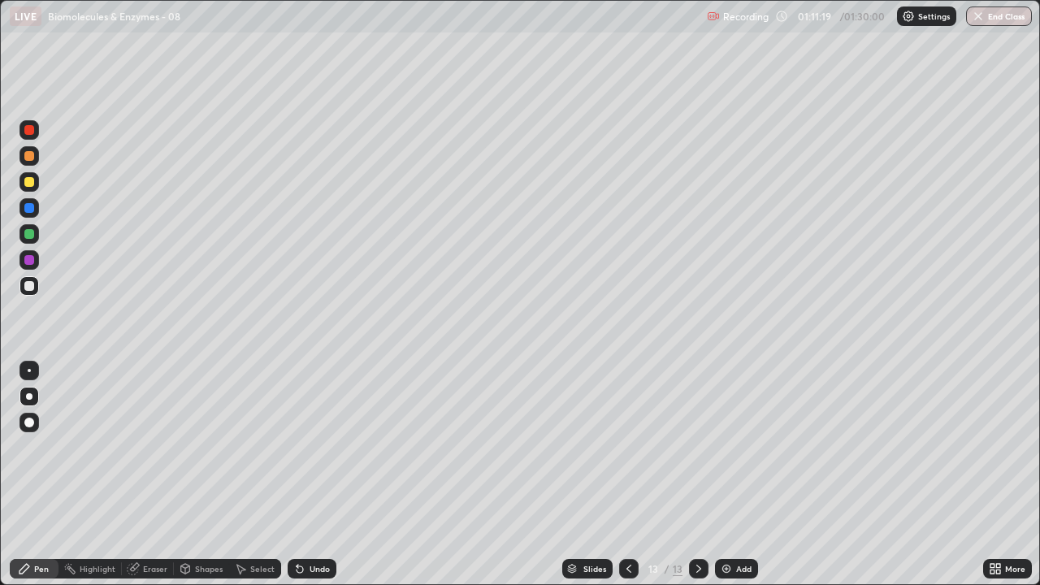
click at [29, 234] on div at bounding box center [29, 234] width 10 height 10
click at [31, 182] on div at bounding box center [29, 182] width 10 height 10
click at [311, 447] on div "Undo" at bounding box center [320, 569] width 20 height 8
click at [314, 447] on div "Undo" at bounding box center [320, 569] width 20 height 8
click at [321, 447] on div "Undo" at bounding box center [320, 569] width 20 height 8
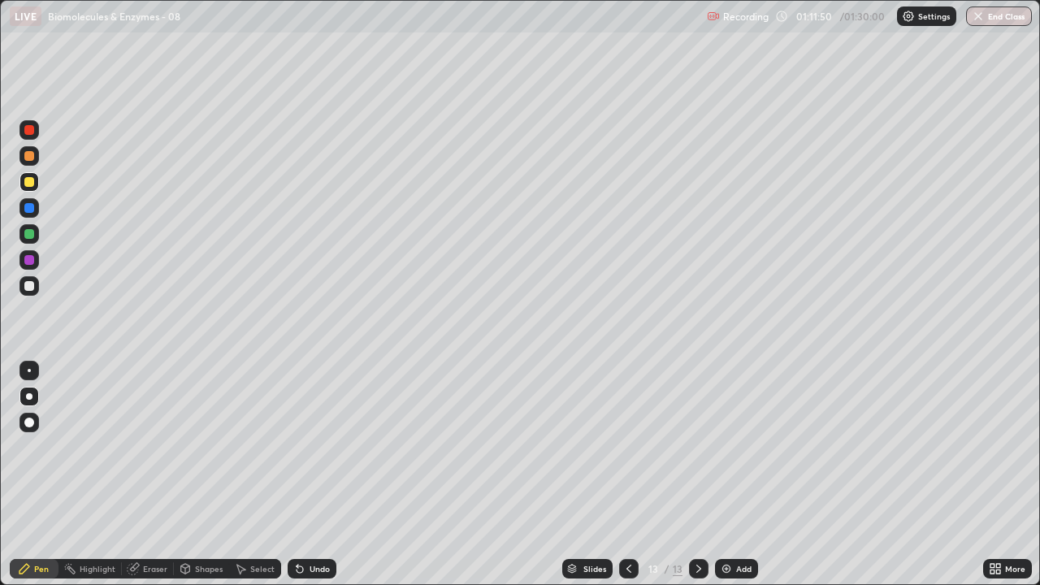
click at [28, 234] on div at bounding box center [29, 234] width 10 height 10
click at [28, 185] on div at bounding box center [29, 182] width 10 height 10
click at [202, 447] on div "Shapes" at bounding box center [201, 569] width 55 height 20
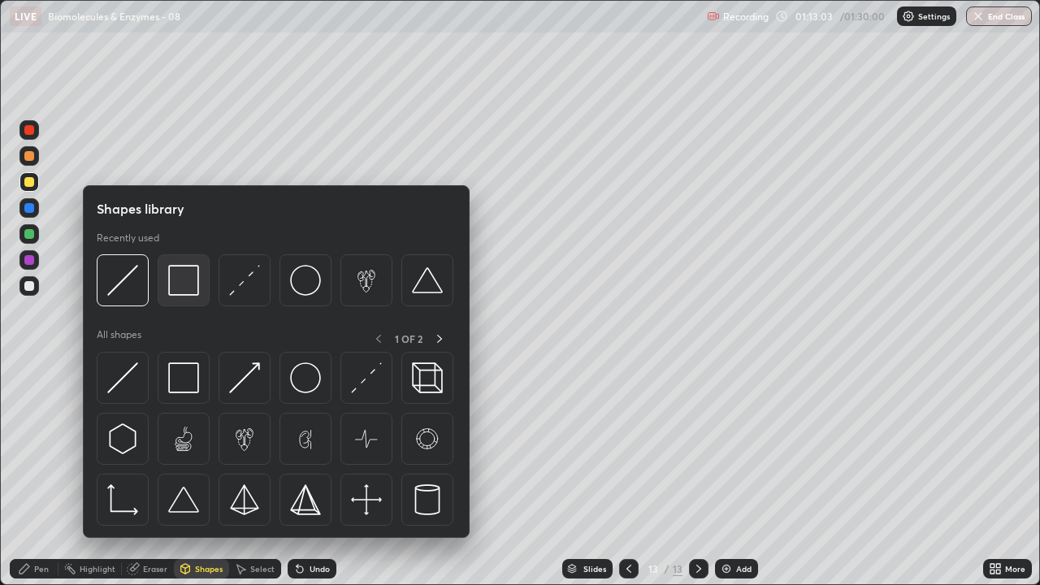
click at [176, 284] on img at bounding box center [183, 280] width 31 height 31
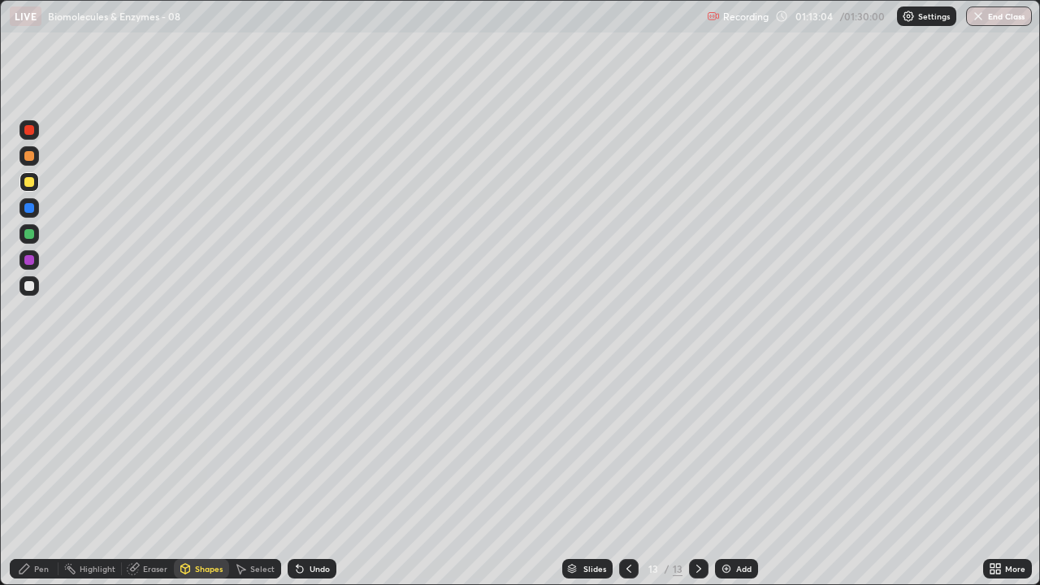
click at [190, 447] on div "Shapes" at bounding box center [201, 569] width 55 height 20
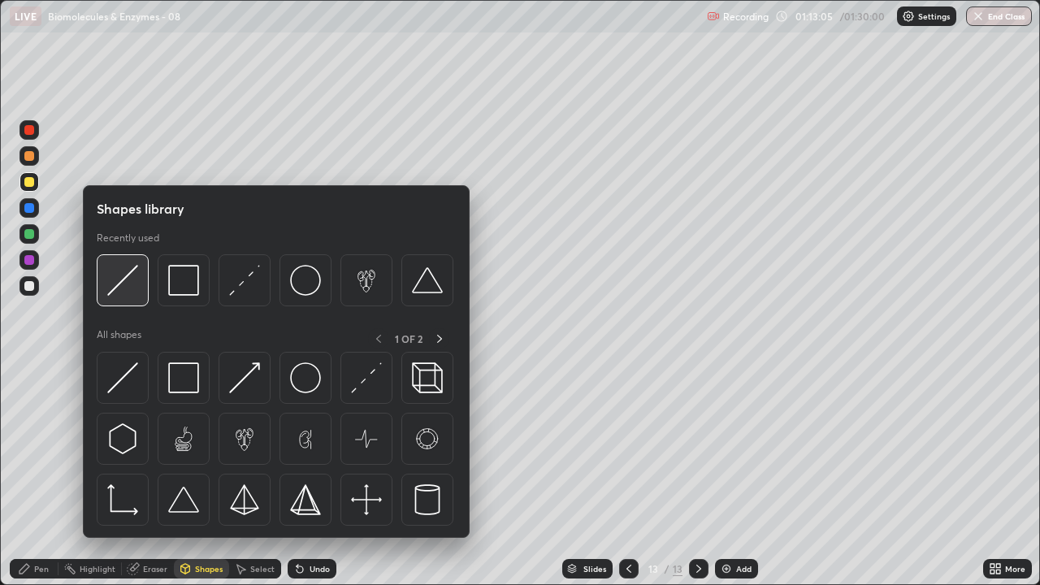
click at [121, 283] on img at bounding box center [122, 280] width 31 height 31
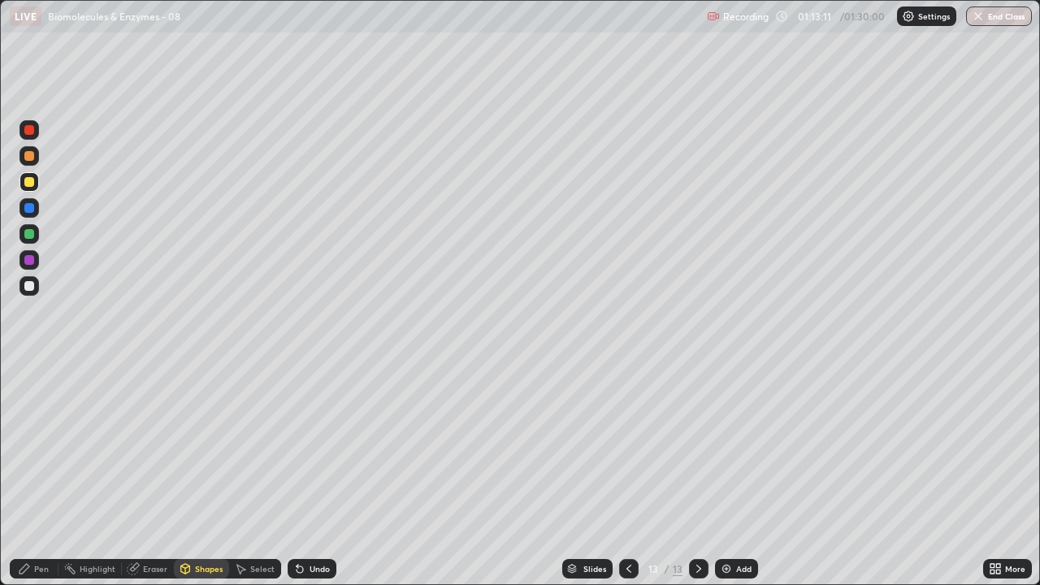
click at [33, 286] on div at bounding box center [29, 286] width 10 height 10
click at [315, 447] on div "Undo" at bounding box center [320, 569] width 20 height 8
click at [33, 447] on div "Pen" at bounding box center [34, 569] width 49 height 20
click at [29, 371] on div at bounding box center [29, 370] width 3 height 3
click at [29, 258] on div at bounding box center [29, 260] width 10 height 10
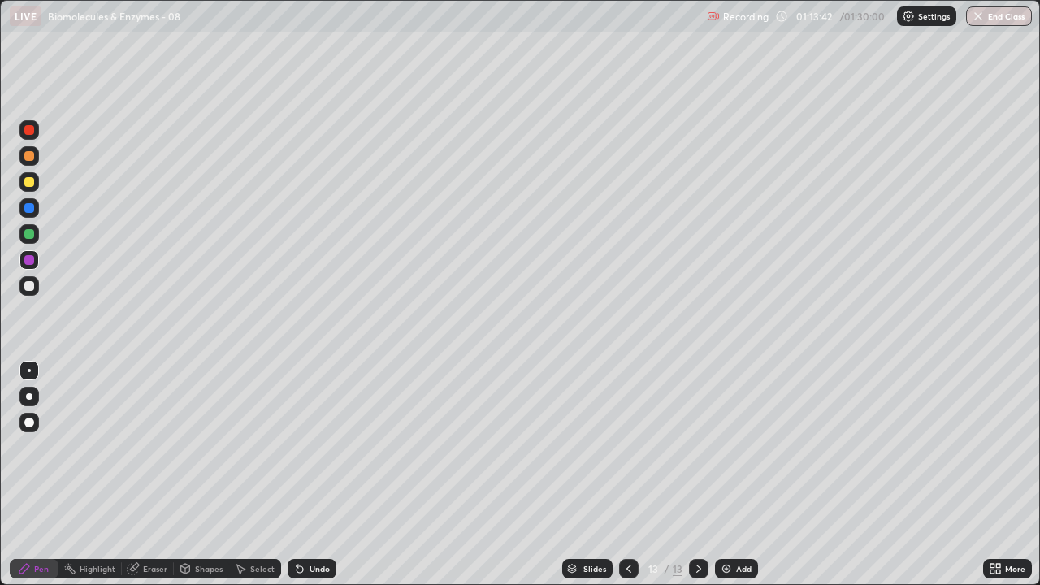
click at [30, 286] on div at bounding box center [29, 286] width 10 height 10
click at [29, 397] on div at bounding box center [29, 396] width 7 height 7
click at [33, 181] on div at bounding box center [29, 182] width 10 height 10
click at [304, 447] on div "Undo" at bounding box center [312, 569] width 49 height 20
click at [310, 447] on div "Undo" at bounding box center [320, 569] width 20 height 8
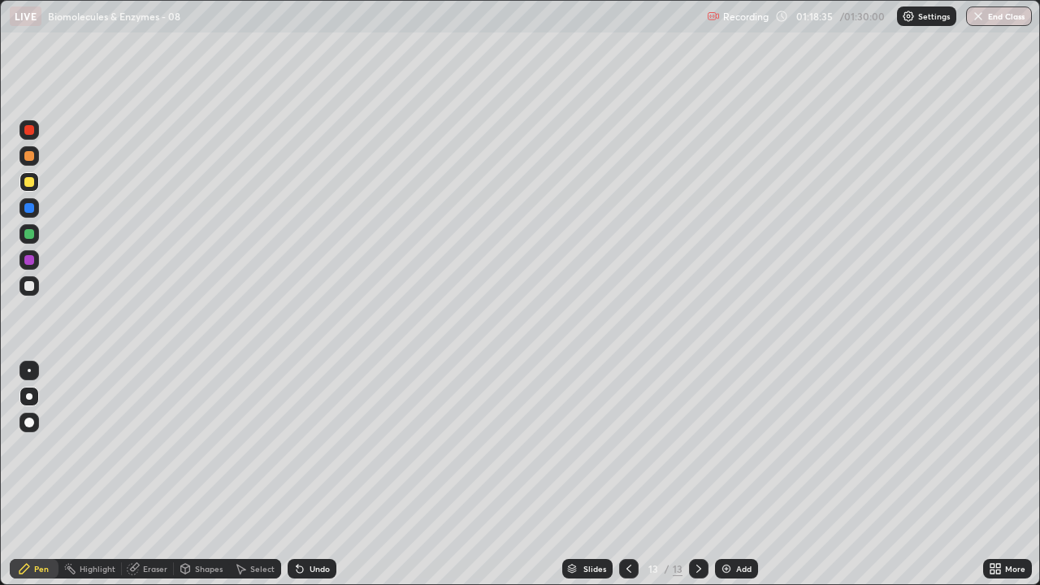
click at [306, 447] on div "Undo" at bounding box center [312, 569] width 49 height 20
click at [310, 447] on div "Undo" at bounding box center [320, 569] width 20 height 8
click at [311, 447] on div "Undo" at bounding box center [320, 569] width 20 height 8
click at [314, 447] on div "Undo" at bounding box center [320, 569] width 20 height 8
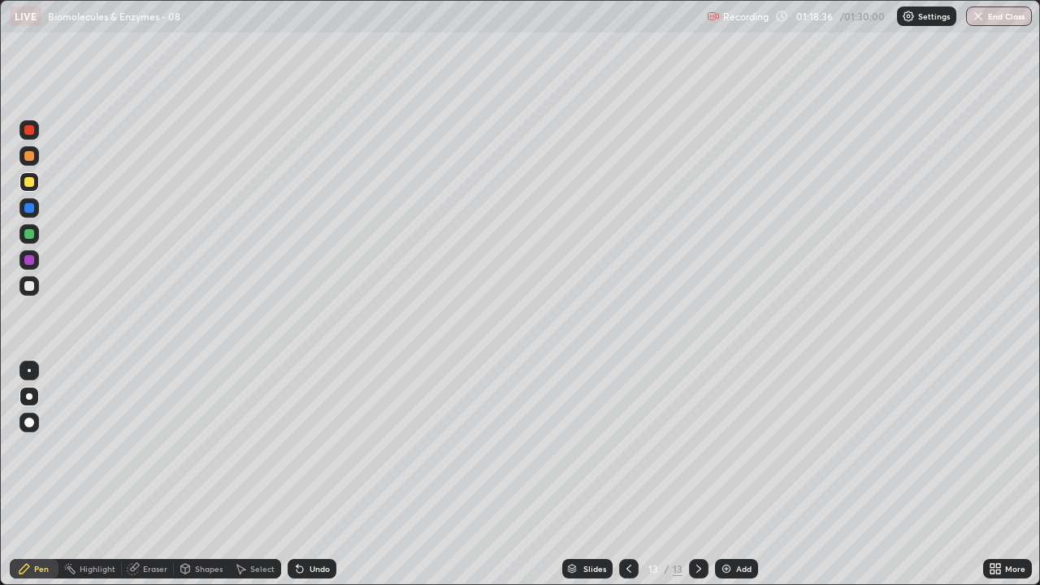
click at [311, 447] on div "Undo" at bounding box center [320, 569] width 20 height 8
click at [29, 263] on div at bounding box center [29, 260] width 10 height 10
click at [319, 447] on div "Undo" at bounding box center [320, 569] width 20 height 8
click at [317, 447] on div "Undo" at bounding box center [320, 569] width 20 height 8
click at [318, 447] on div "Undo" at bounding box center [320, 569] width 20 height 8
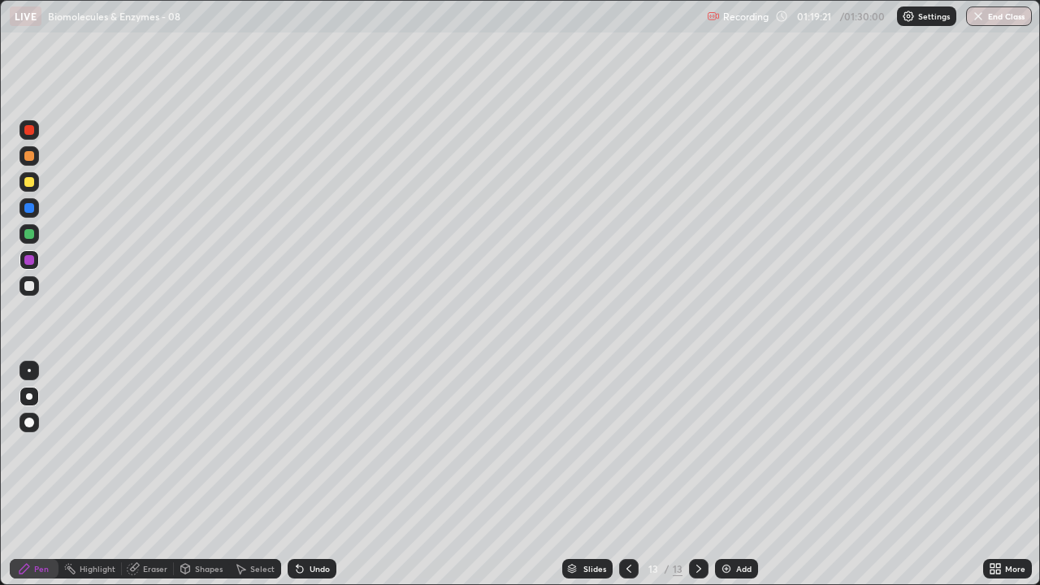
click at [318, 447] on div "Undo" at bounding box center [320, 569] width 20 height 8
click at [319, 447] on div "Undo" at bounding box center [320, 569] width 20 height 8
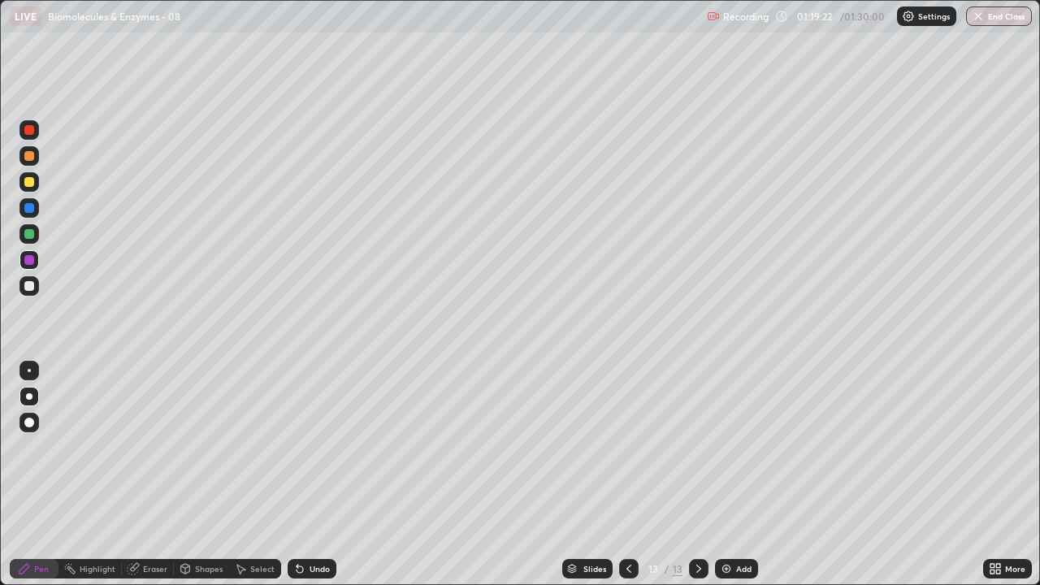
click at [322, 447] on div "Undo" at bounding box center [320, 569] width 20 height 8
click at [324, 447] on div "Undo" at bounding box center [320, 569] width 20 height 8
click at [322, 447] on div "Undo" at bounding box center [320, 569] width 20 height 8
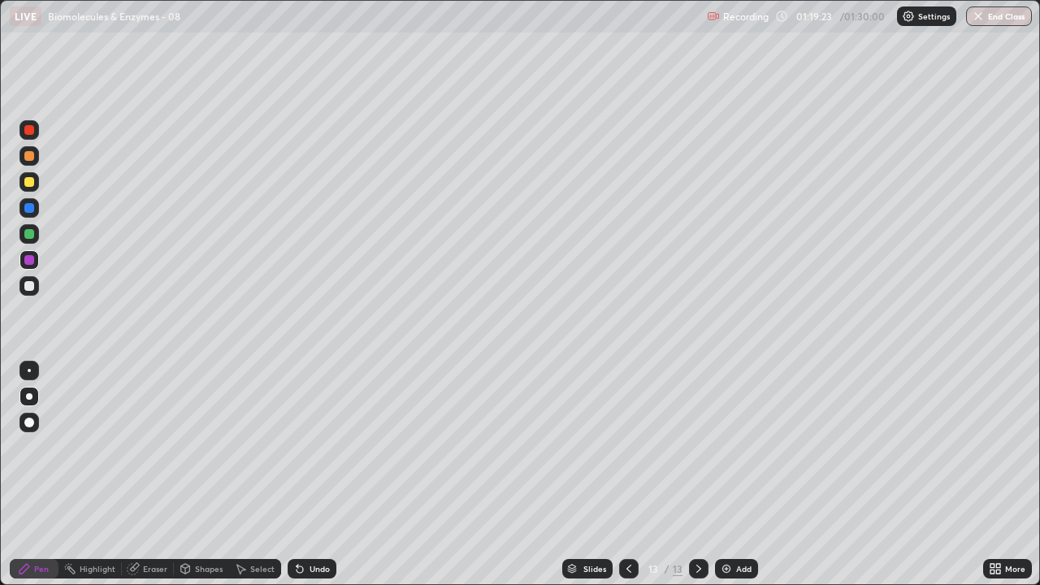
click at [322, 447] on div "Undo" at bounding box center [320, 569] width 20 height 8
click at [320, 447] on div "Undo" at bounding box center [320, 569] width 20 height 8
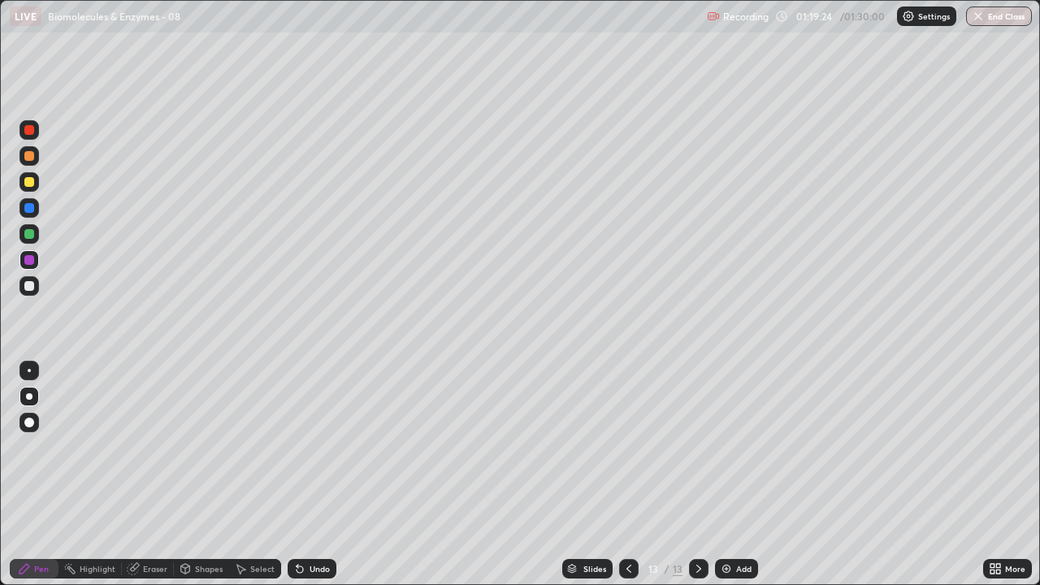
click at [319, 447] on div "Undo" at bounding box center [320, 569] width 20 height 8
click at [323, 447] on div "Undo" at bounding box center [320, 569] width 20 height 8
click at [29, 233] on div at bounding box center [29, 234] width 10 height 10
click at [155, 447] on div "Eraser" at bounding box center [155, 569] width 24 height 8
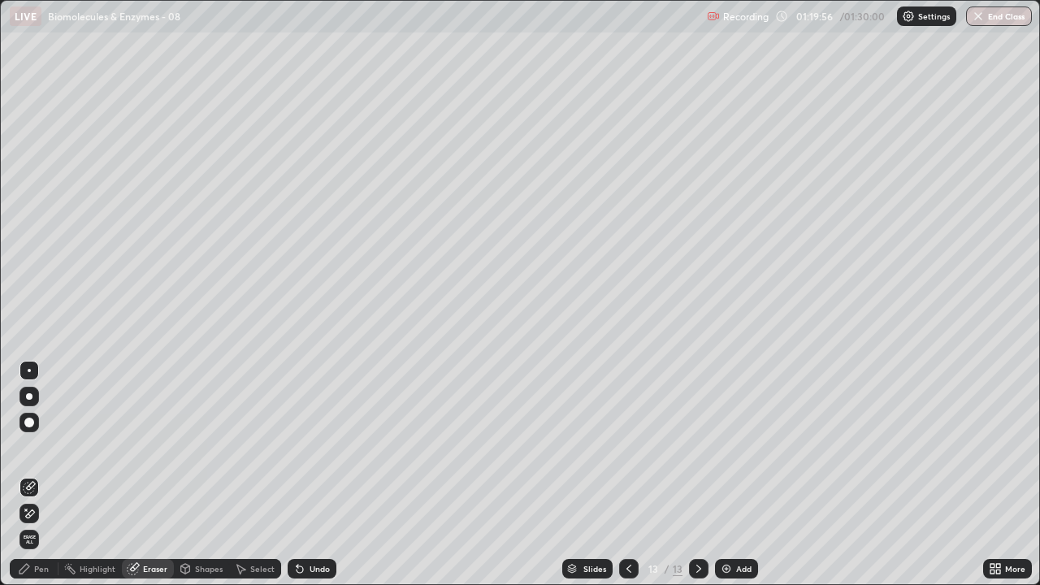
click at [43, 447] on div "Pen" at bounding box center [41, 569] width 15 height 8
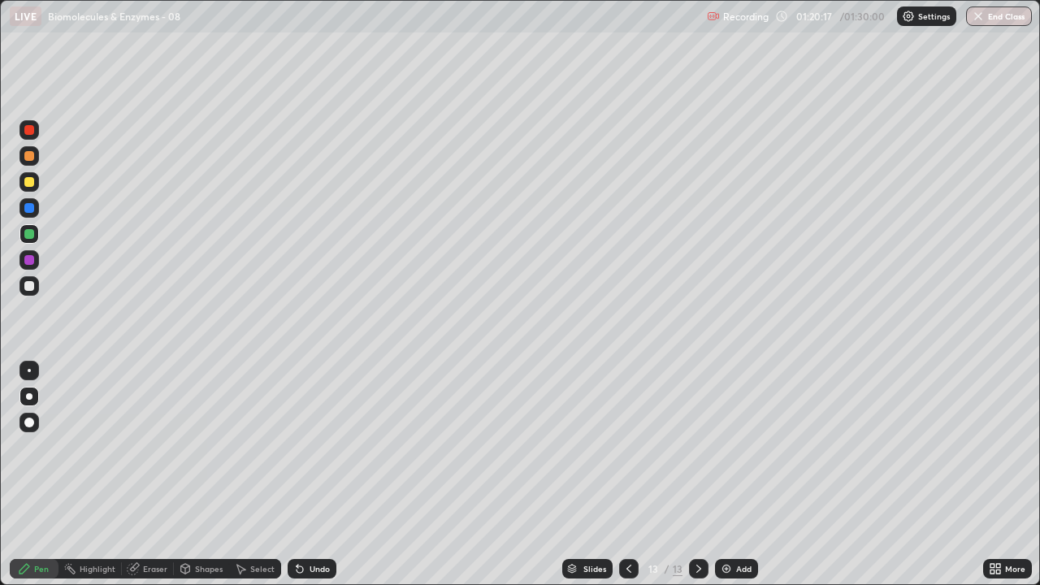
click at [253, 447] on div "Select" at bounding box center [255, 569] width 52 height 20
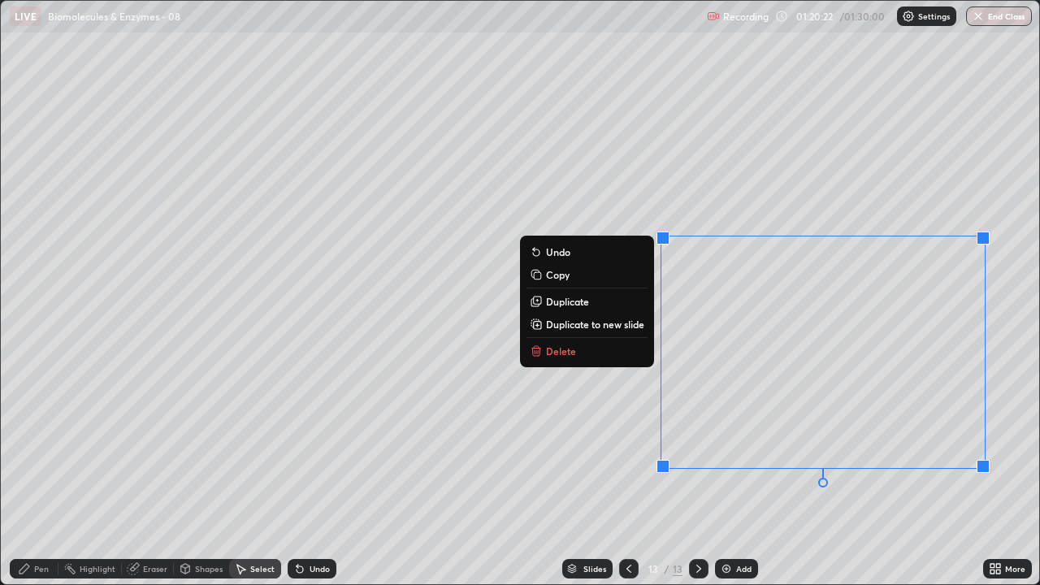
click at [557, 347] on p "Delete" at bounding box center [561, 351] width 30 height 13
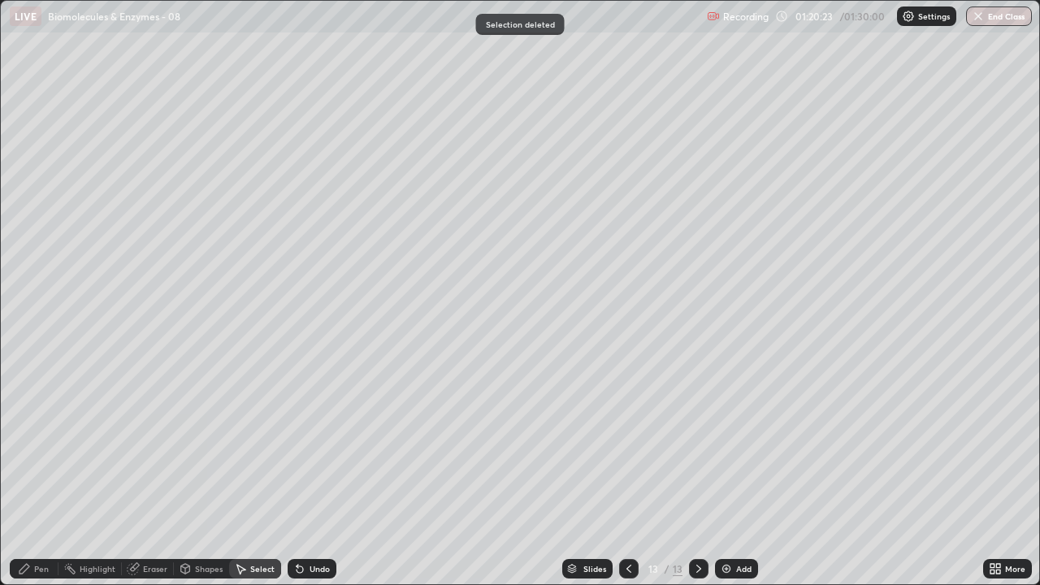
click at [150, 447] on div "Eraser" at bounding box center [155, 569] width 24 height 8
click at [197, 447] on div "Shapes" at bounding box center [209, 569] width 28 height 8
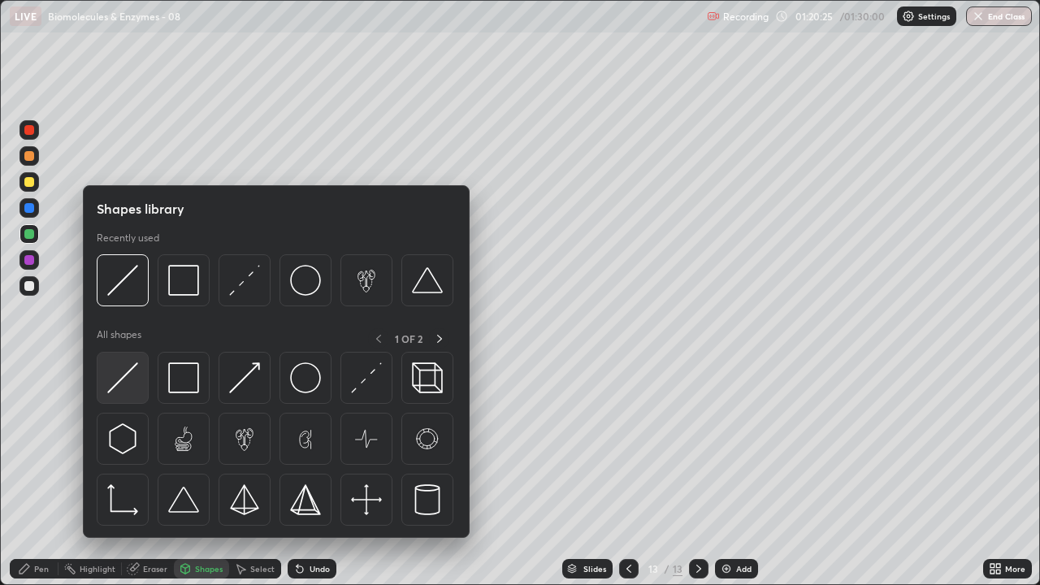
click at [126, 372] on img at bounding box center [122, 378] width 31 height 31
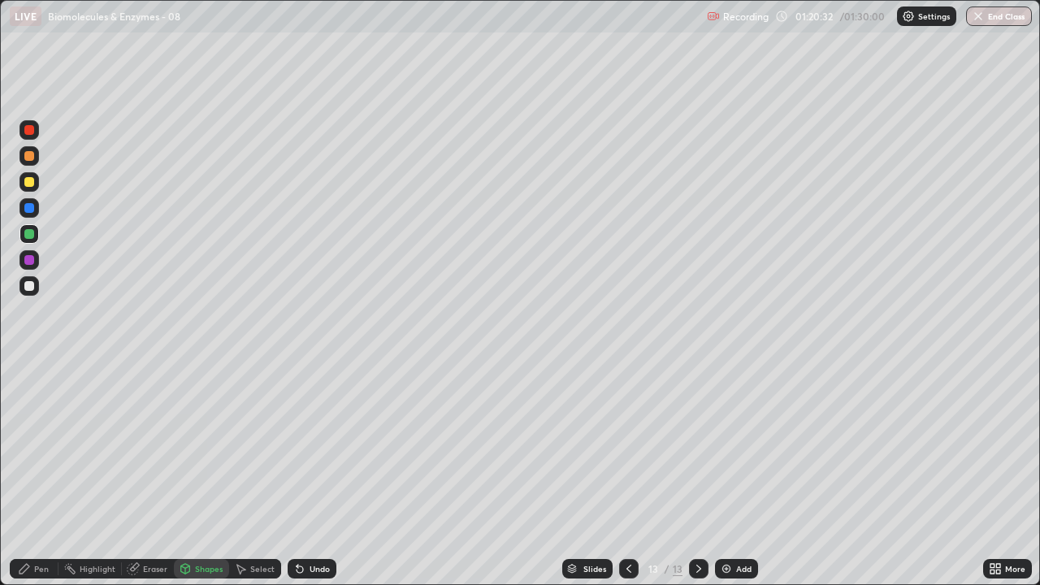
click at [30, 447] on icon at bounding box center [24, 568] width 13 height 13
click at [28, 288] on div at bounding box center [29, 286] width 10 height 10
click at [30, 212] on div at bounding box center [29, 208] width 10 height 10
click at [31, 285] on div at bounding box center [29, 286] width 10 height 10
click at [727, 447] on img at bounding box center [726, 568] width 13 height 13
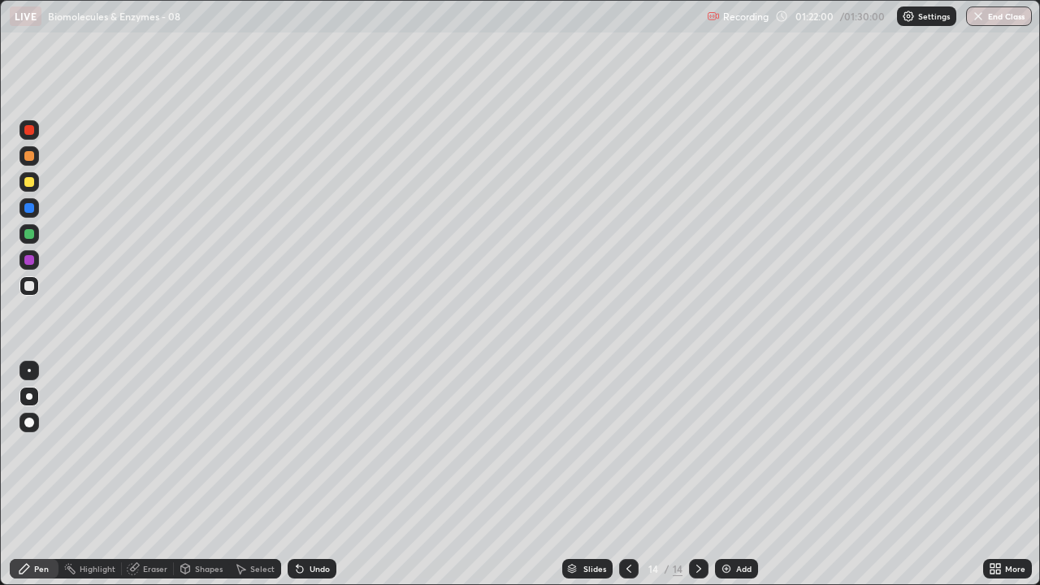
click at [31, 180] on div at bounding box center [29, 182] width 10 height 10
click at [28, 261] on div at bounding box center [29, 260] width 10 height 10
click at [627, 447] on icon at bounding box center [629, 569] width 5 height 8
click at [695, 447] on div at bounding box center [699, 569] width 20 height 20
click at [732, 447] on div "Add" at bounding box center [736, 569] width 43 height 20
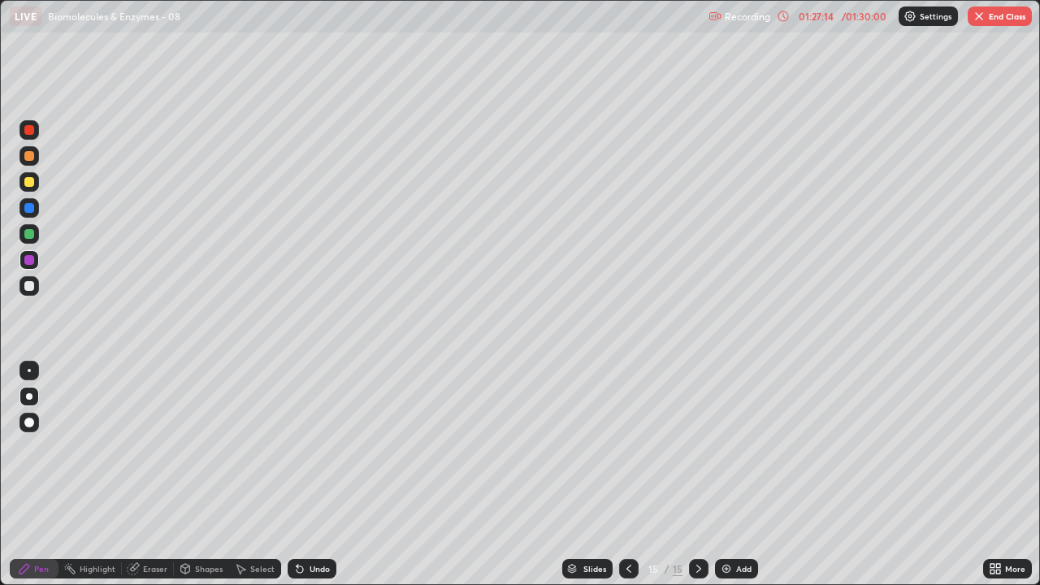
click at [30, 155] on div at bounding box center [29, 156] width 10 height 10
click at [30, 208] on div at bounding box center [29, 208] width 10 height 10
click at [28, 184] on div at bounding box center [29, 182] width 10 height 10
click at [28, 260] on div at bounding box center [29, 260] width 10 height 10
click at [27, 237] on div at bounding box center [29, 234] width 10 height 10
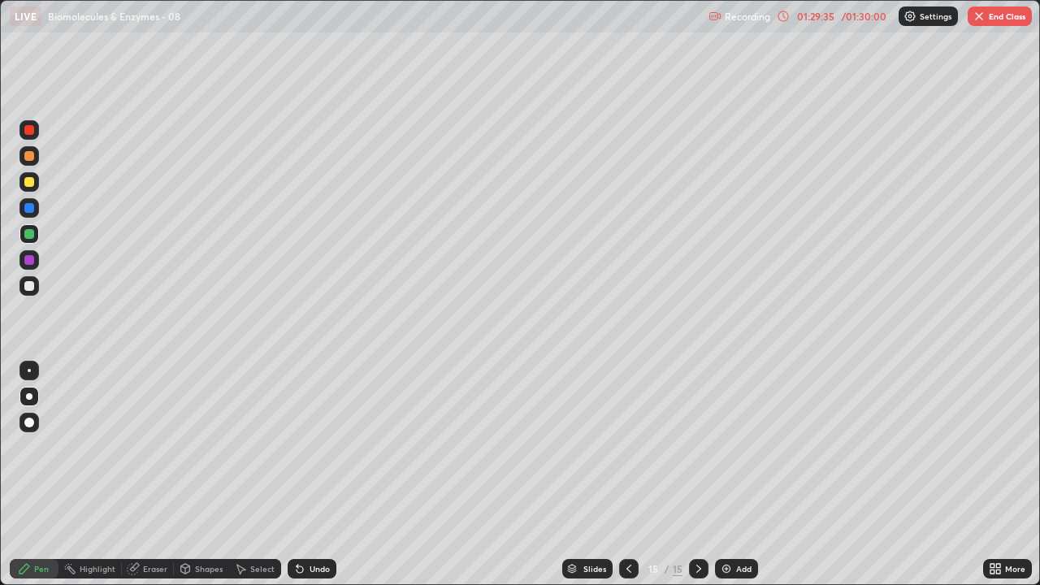
click at [29, 259] on div at bounding box center [29, 260] width 10 height 10
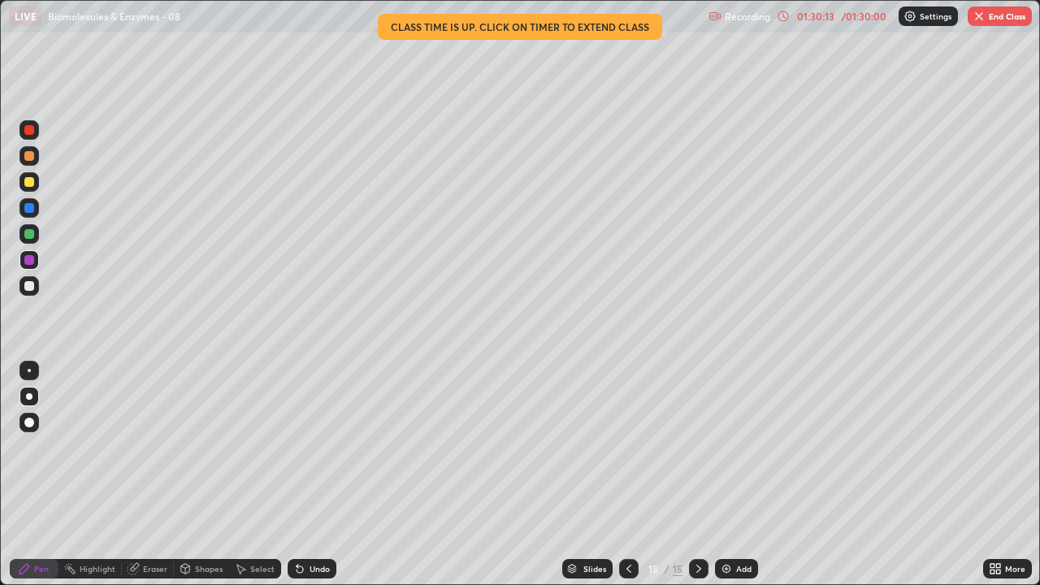
click at [29, 236] on div at bounding box center [29, 234] width 10 height 10
click at [29, 258] on div at bounding box center [29, 260] width 10 height 10
click at [1005, 18] on button "End Class" at bounding box center [1000, 17] width 64 height 20
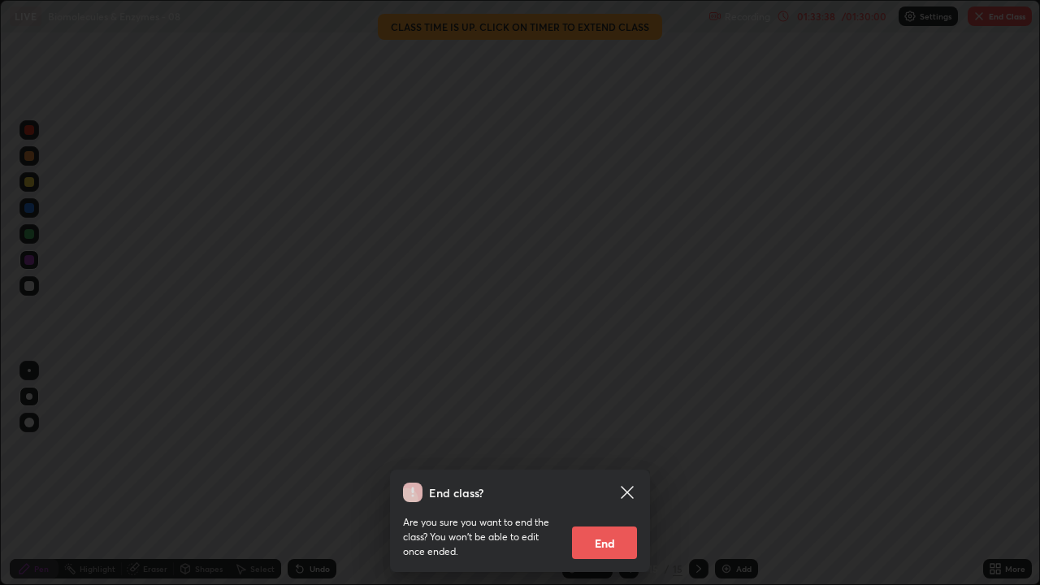
click at [618, 447] on button "End" at bounding box center [604, 543] width 65 height 33
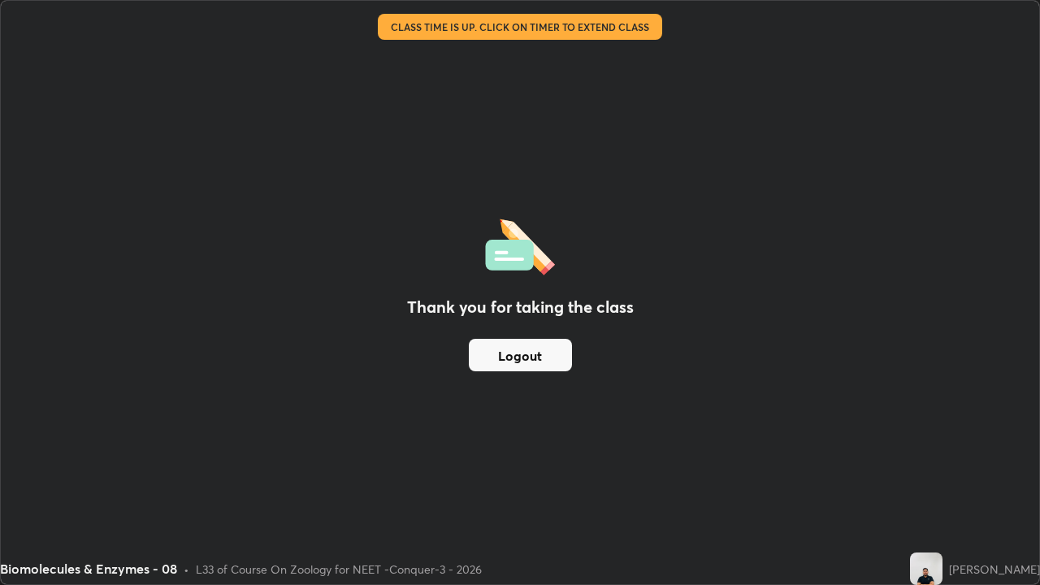
click at [508, 355] on button "Logout" at bounding box center [520, 355] width 103 height 33
